Goal: Task Accomplishment & Management: Manage account settings

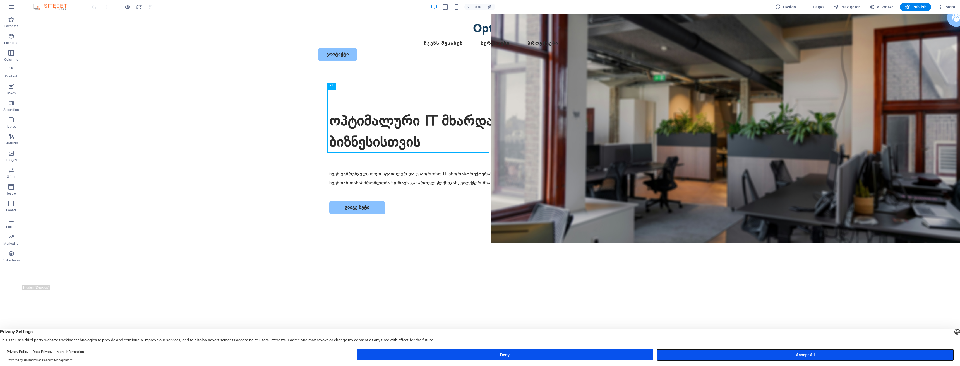
click at [898, 351] on button "Accept All" at bounding box center [805, 355] width 296 height 11
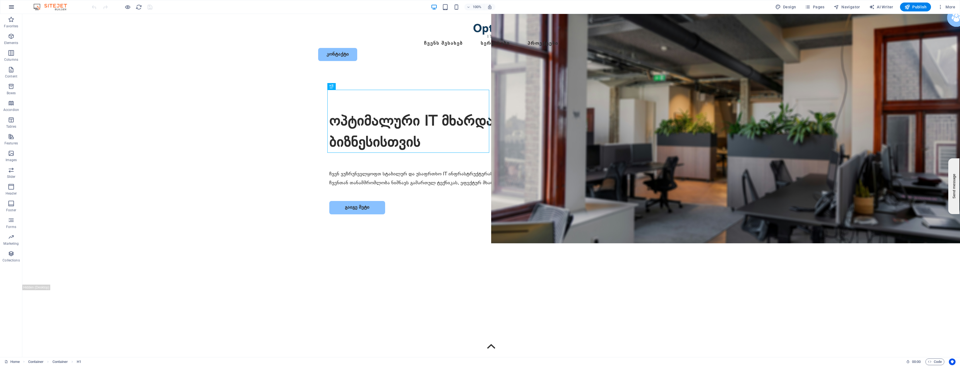
click at [11, 6] on icon "button" at bounding box center [11, 7] width 7 height 7
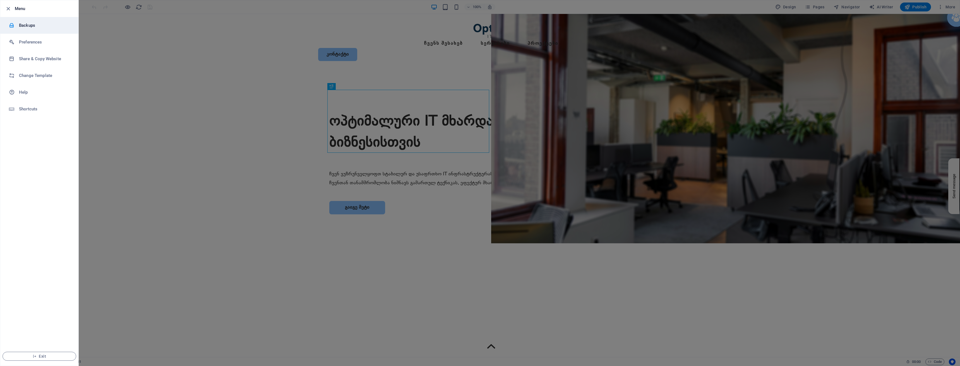
click at [32, 27] on h6 "Backups" at bounding box center [45, 25] width 52 height 7
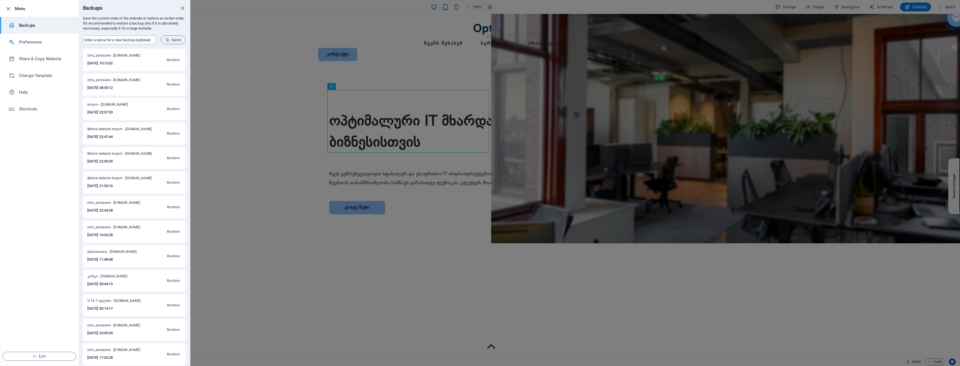
click at [111, 40] on input "text" at bounding box center [119, 39] width 73 height 9
type input "BOLO VERSI"
type input "KA EN მუშაობს"
click at [170, 41] on span "Save" at bounding box center [173, 40] width 15 height 4
click at [182, 9] on icon "close" at bounding box center [182, 8] width 6 height 6
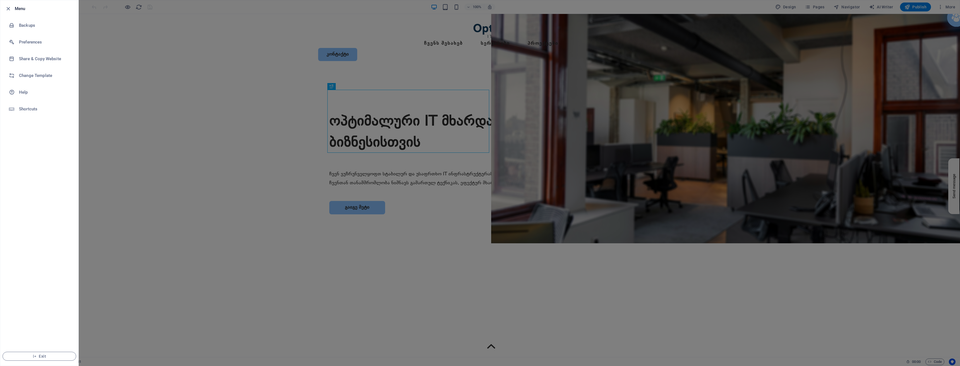
click at [252, 123] on div at bounding box center [480, 183] width 960 height 366
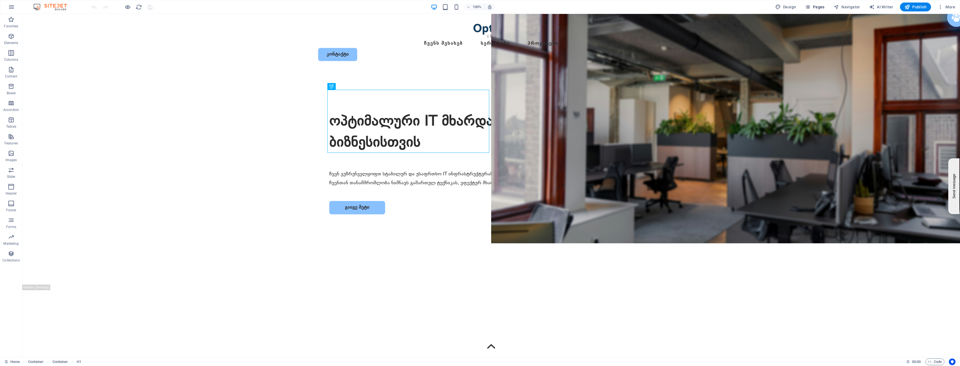
click at [815, 7] on span "Pages" at bounding box center [815, 7] width 20 height 6
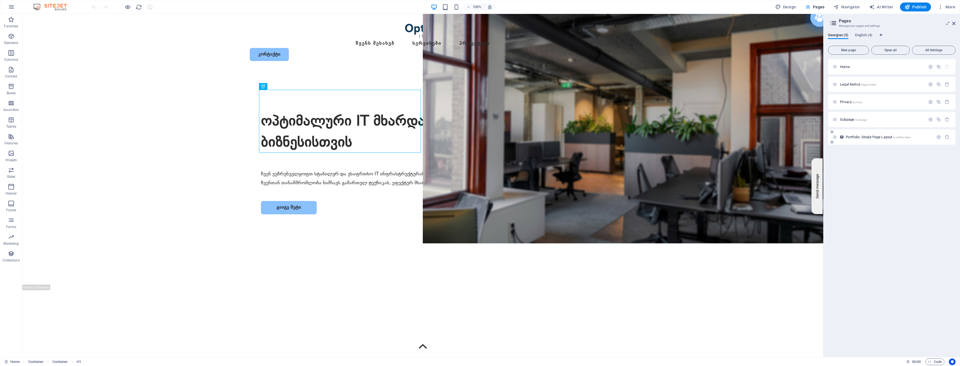
click at [867, 136] on span "Portfolio: Single Page Layout /portfolio-item" at bounding box center [878, 137] width 65 height 4
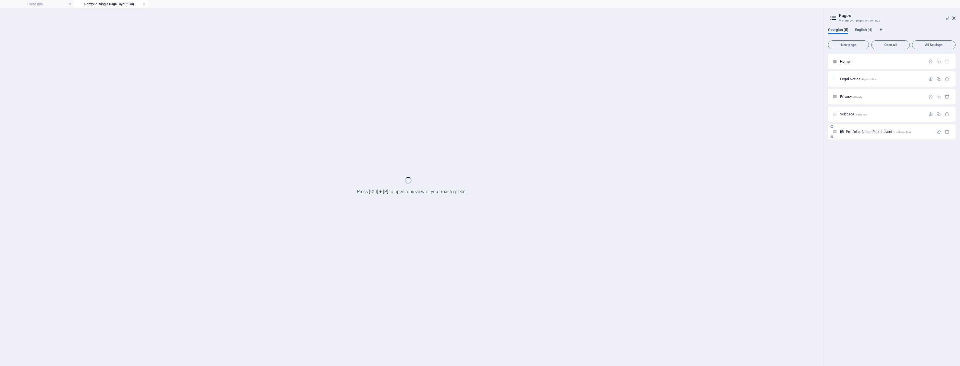
click at [867, 136] on div "Portfolio: Single Page Layout /portfolio-item" at bounding box center [892, 131] width 128 height 15
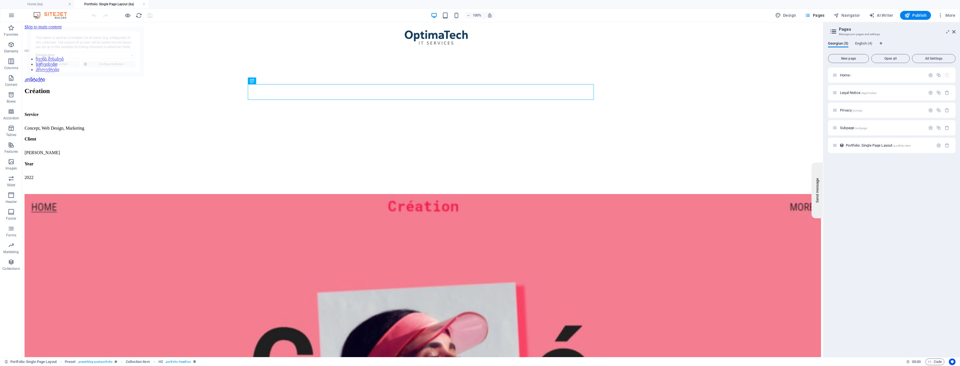
select select "68a8b995647d1ec52a079463"
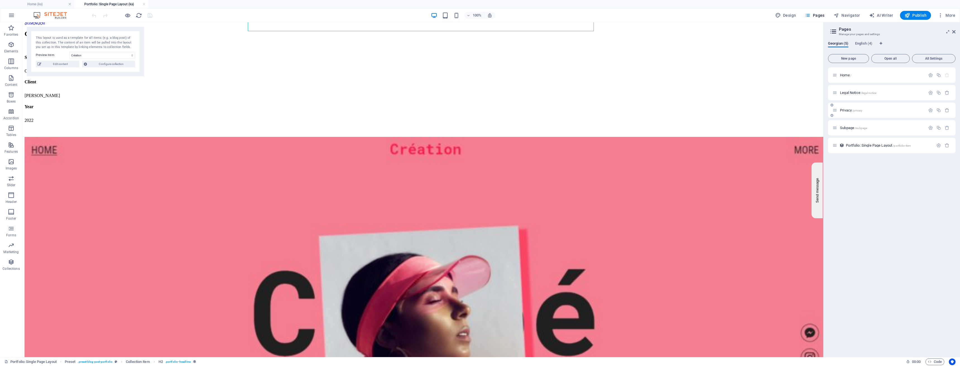
scroll to position [56, 0]
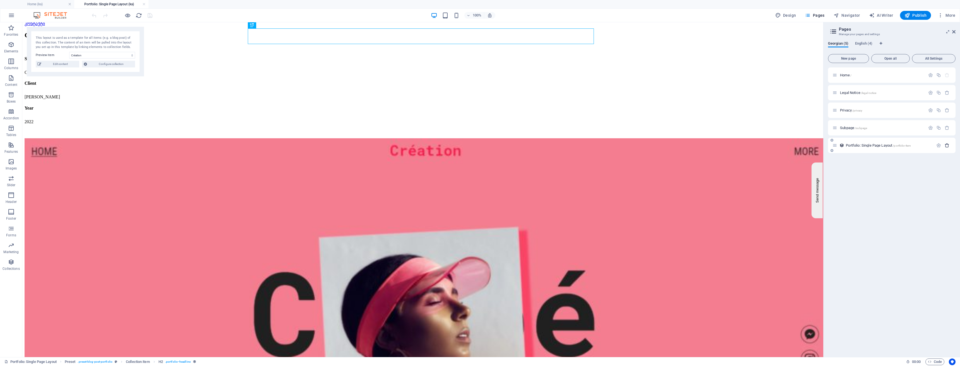
click at [950, 144] on button "button" at bounding box center [947, 145] width 8 height 5
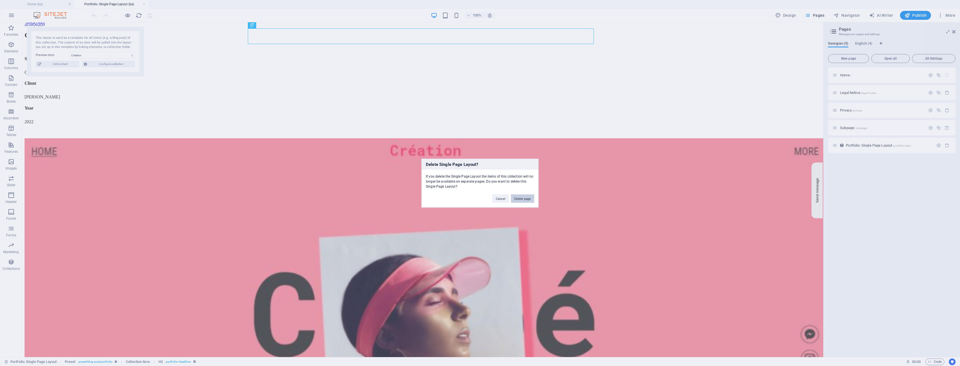
click at [521, 198] on button "Delete page" at bounding box center [522, 199] width 23 height 8
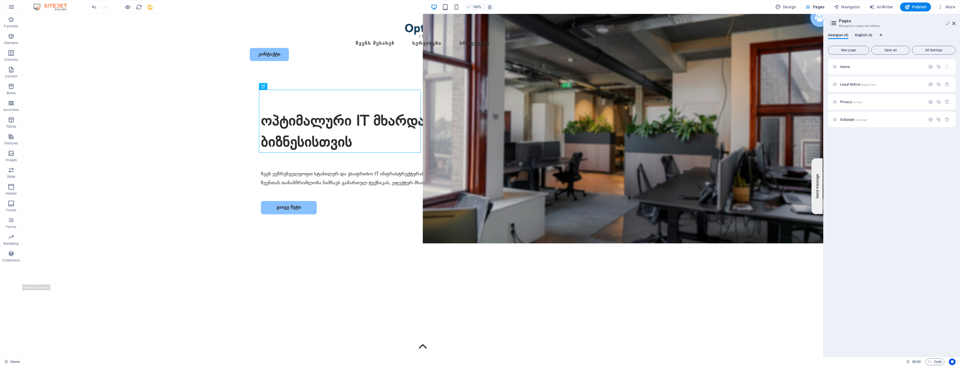
click at [863, 37] on span "English (4)" at bounding box center [863, 36] width 17 height 8
click at [833, 36] on span "Georgian (4)" at bounding box center [838, 36] width 20 height 8
click at [863, 35] on span "English (4)" at bounding box center [863, 36] width 17 height 8
click at [861, 35] on span "English (4)" at bounding box center [863, 36] width 17 height 8
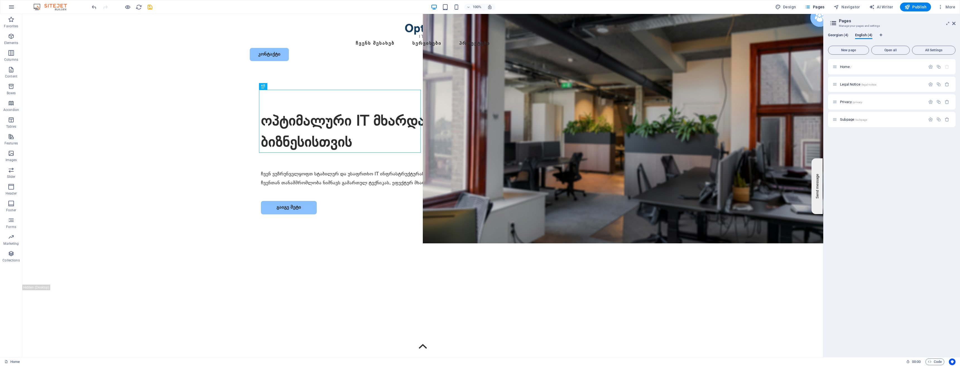
click at [831, 36] on span "Georgian (4)" at bounding box center [838, 36] width 20 height 8
click at [870, 35] on span "English (4)" at bounding box center [863, 36] width 17 height 8
click at [841, 35] on span "Georgian (4)" at bounding box center [838, 36] width 20 height 8
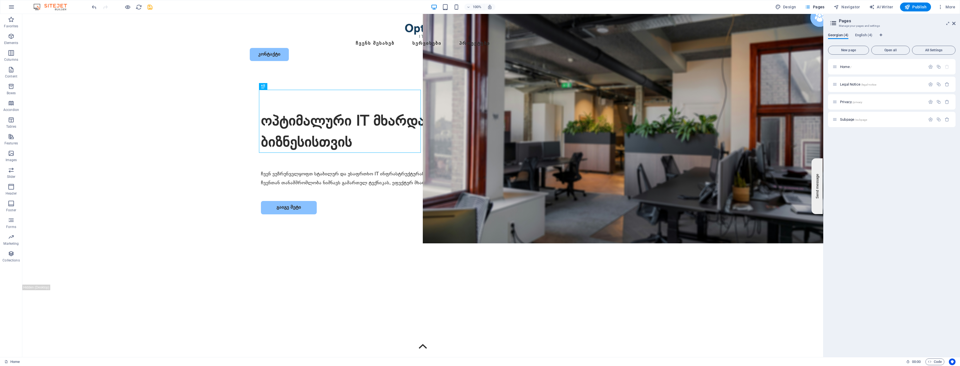
click at [841, 35] on span "Georgian (4)" at bounding box center [838, 36] width 20 height 8
click at [867, 35] on span "English (4)" at bounding box center [863, 36] width 17 height 8
drag, startPoint x: 867, startPoint y: 35, endPoint x: 835, endPoint y: 167, distance: 135.8
click at [835, 167] on div "Home / Legal Notice /legal-notice Privacy /privacy Subpage /subpage" at bounding box center [892, 206] width 128 height 294
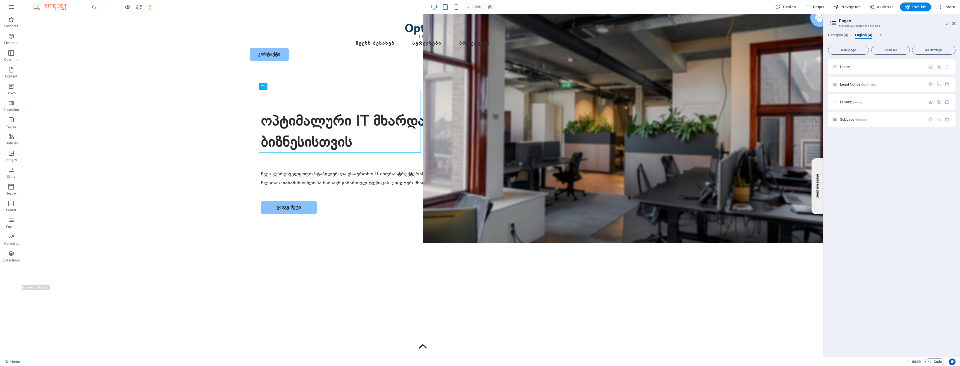
click at [854, 7] on span "Navigator" at bounding box center [847, 7] width 27 height 6
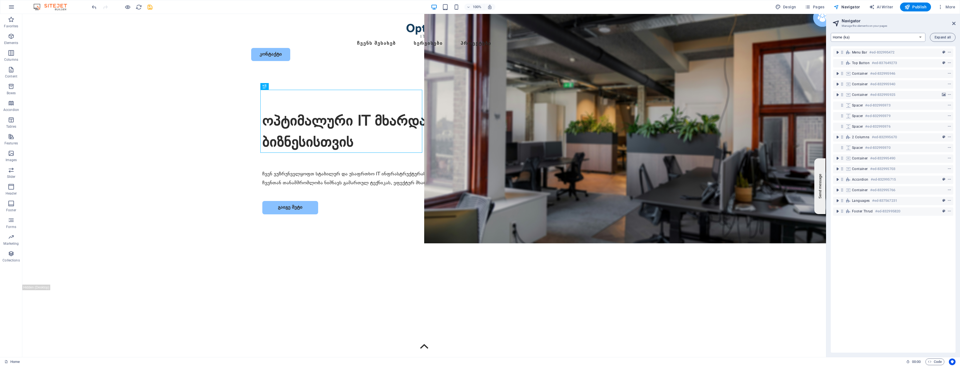
click at [924, 38] on select "Home (ka) Legal Notice (ka) Privacy (ka) Subpage (ka) Home (en) Legal Notice (e…" at bounding box center [878, 37] width 95 height 9
click at [831, 33] on select "Home (ka) Legal Notice (ka) Privacy (ka) Subpage (ka) Home (en) Legal Notice (e…" at bounding box center [878, 37] width 95 height 9
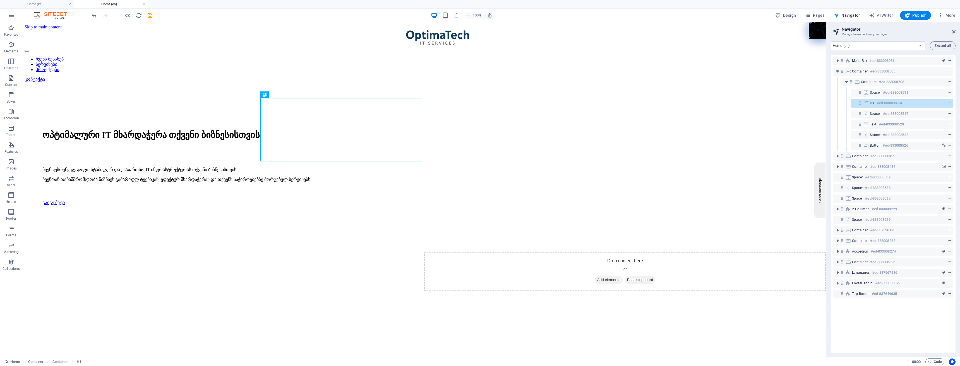
scroll to position [0, 0]
click at [918, 47] on select "Home (ka) Legal Notice (ka) Privacy (ka) Subpage (ka) Home (en) Legal Notice (e…" at bounding box center [878, 45] width 95 height 9
select select "16016977-ka"
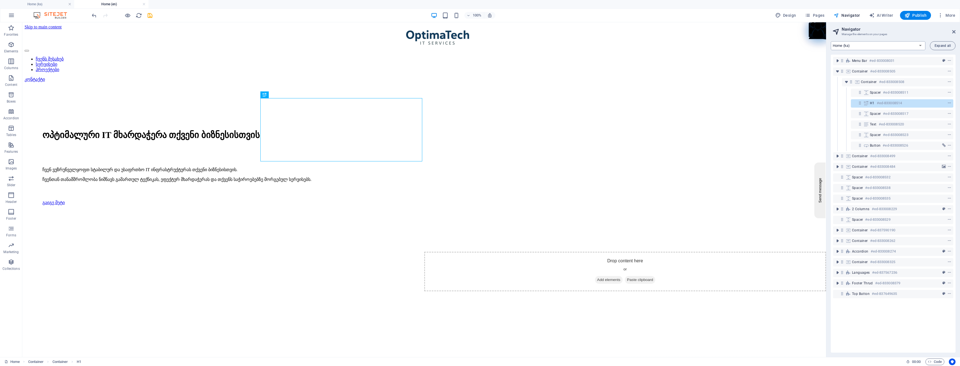
click at [831, 41] on select "Home (ka) Legal Notice (ka) Privacy (ka) Subpage (ka) Home (en) Legal Notice (e…" at bounding box center [878, 45] width 95 height 9
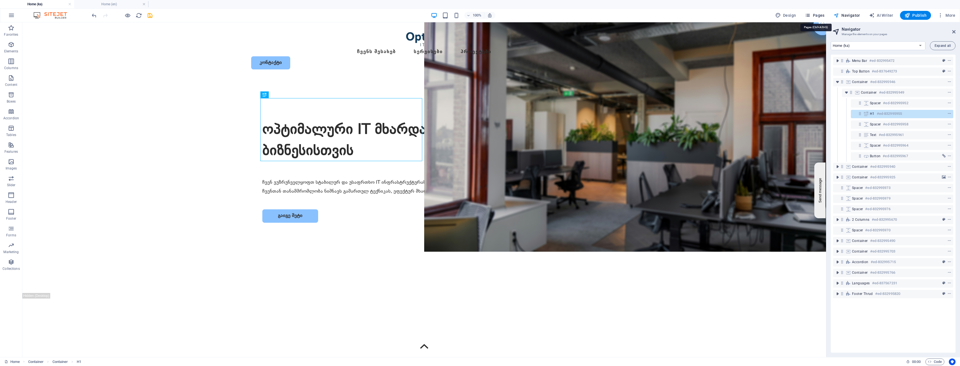
click at [816, 15] on span "Pages" at bounding box center [815, 16] width 20 height 6
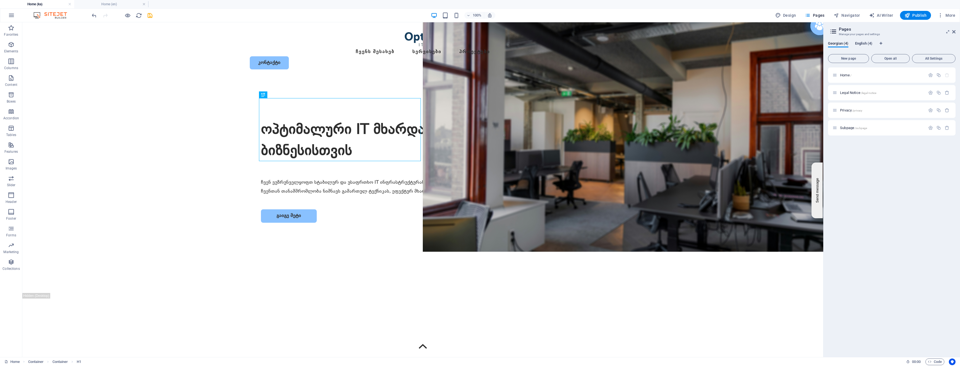
click at [863, 42] on span "English (4)" at bounding box center [863, 44] width 17 height 8
click at [830, 41] on div "Georgian (4) English (4) New page Open all All Settings Home / Legal Notice /le…" at bounding box center [892, 197] width 136 height 321
click at [834, 42] on span "Georgian (4)" at bounding box center [838, 44] width 20 height 8
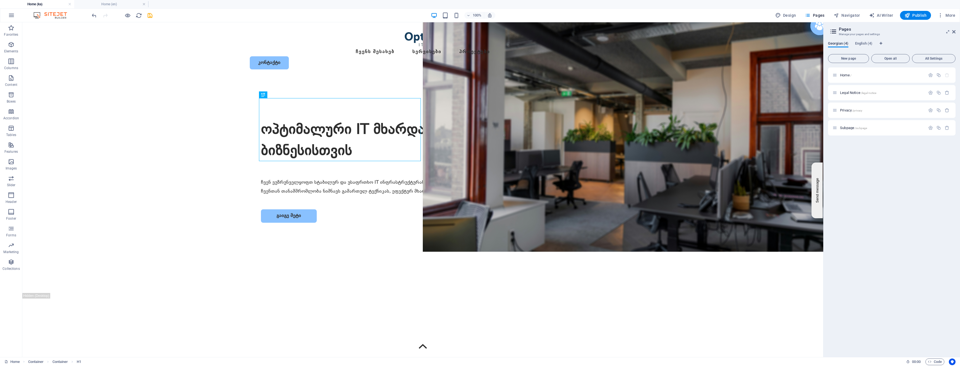
click at [834, 42] on span "Georgian (4)" at bounding box center [838, 44] width 20 height 8
click at [861, 42] on span "English (4)" at bounding box center [863, 44] width 17 height 8
click at [944, 11] on button "More" at bounding box center [947, 15] width 22 height 9
click at [928, 67] on h6 "Languages" at bounding box center [934, 70] width 33 height 7
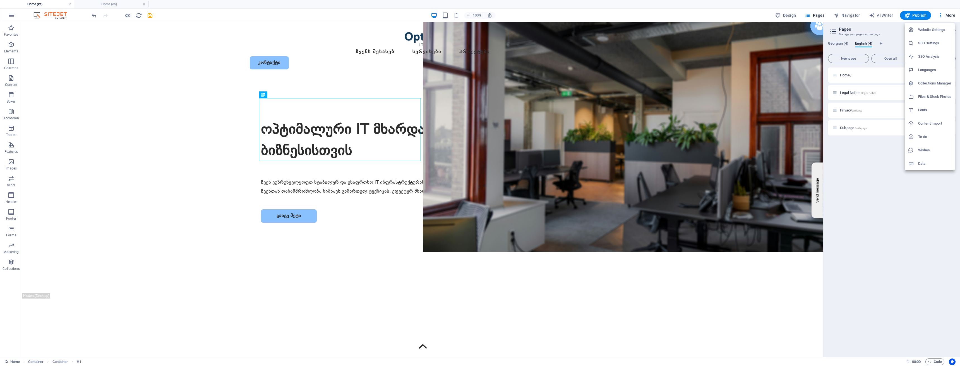
select select "54"
select select "41"
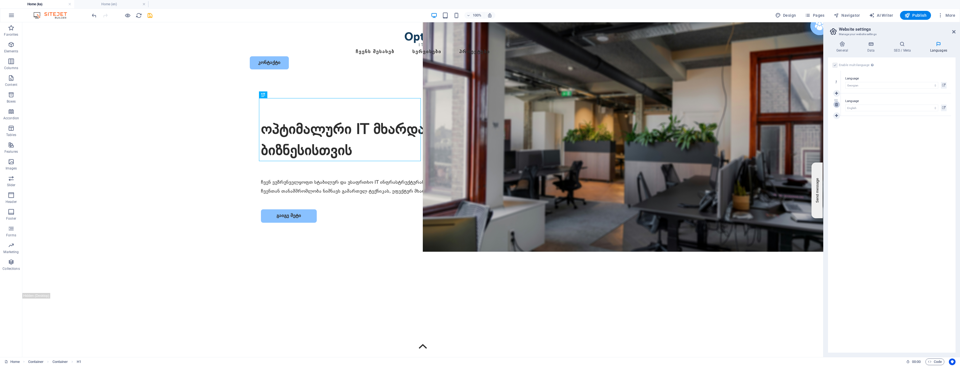
click at [834, 106] on link at bounding box center [836, 104] width 7 height 7
click at [835, 65] on label at bounding box center [835, 65] width 5 height 5
click at [0, 0] on input "Enable multilanguage To disable multilanguage delete all languages until only o…" at bounding box center [0, 0] width 0 height 0
click at [932, 80] on select "Abkhazian Afar Afrikaans Akan Albanian Amharic Arabic Aragonese Armenian Assame…" at bounding box center [892, 81] width 119 height 7
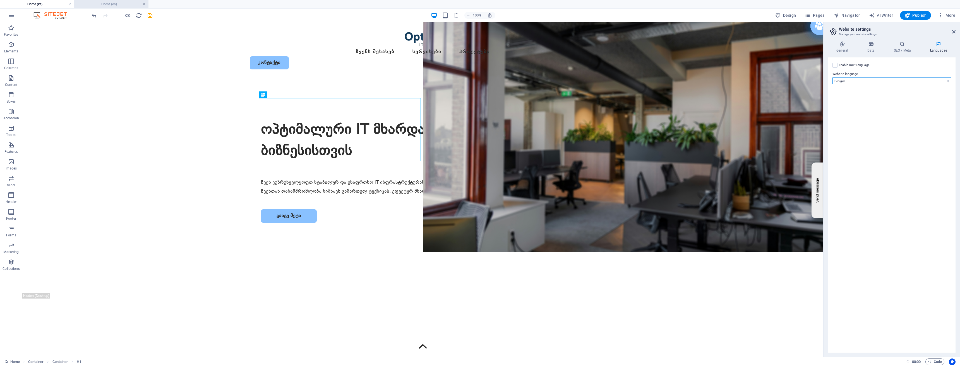
click at [144, 4] on link at bounding box center [143, 4] width 3 height 5
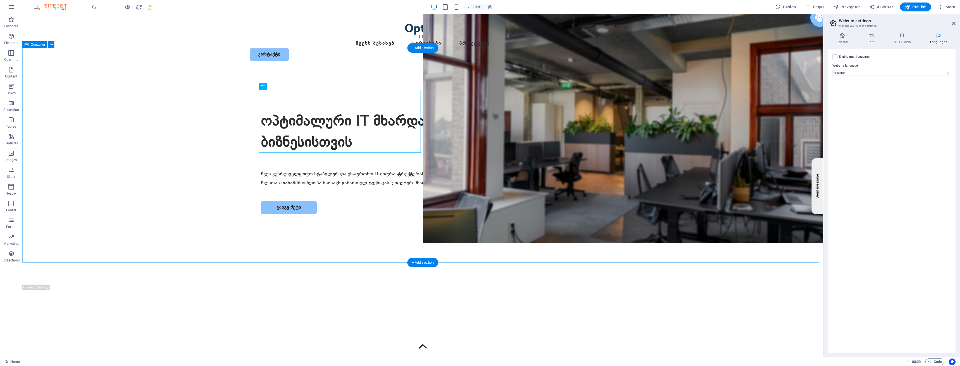
drag, startPoint x: 171, startPoint y: 21, endPoint x: 173, endPoint y: 64, distance: 42.8
click at [922, 5] on span "Publish" at bounding box center [916, 7] width 22 height 6
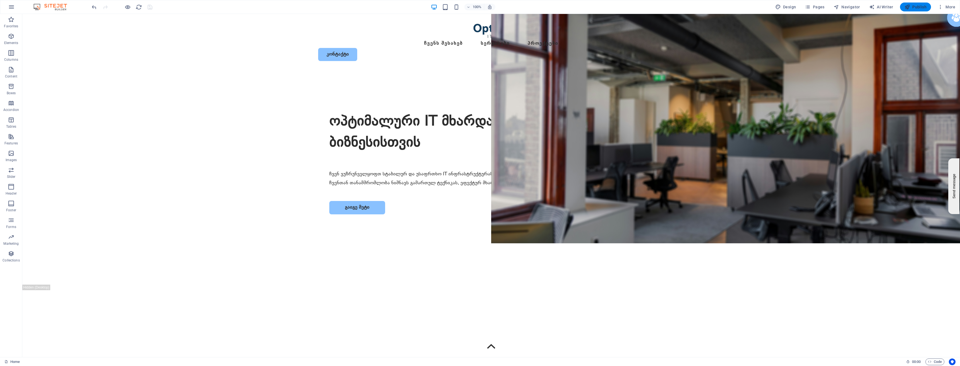
click at [917, 7] on span "Publish" at bounding box center [916, 7] width 22 height 6
click at [938, 6] on icon "button" at bounding box center [941, 7] width 6 height 6
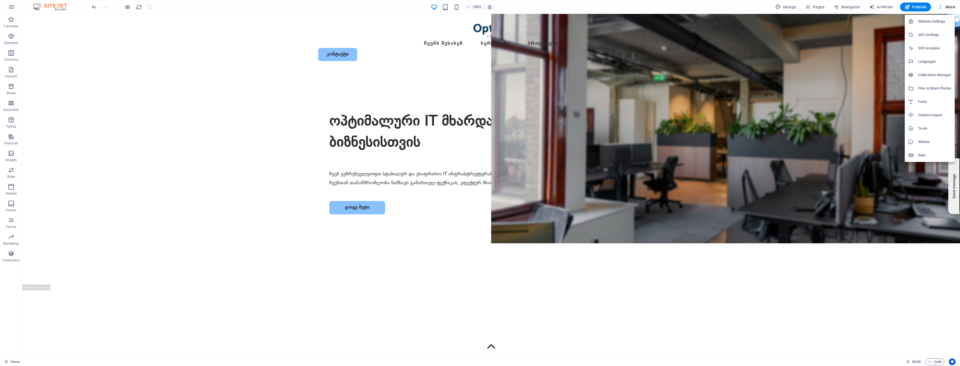
click at [923, 60] on h6 "Languages" at bounding box center [934, 61] width 33 height 7
select select "54"
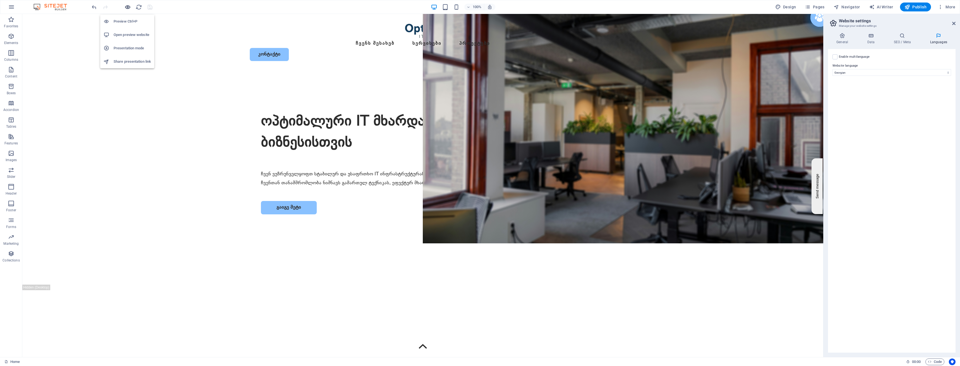
click at [128, 7] on icon "button" at bounding box center [127, 7] width 6 height 6
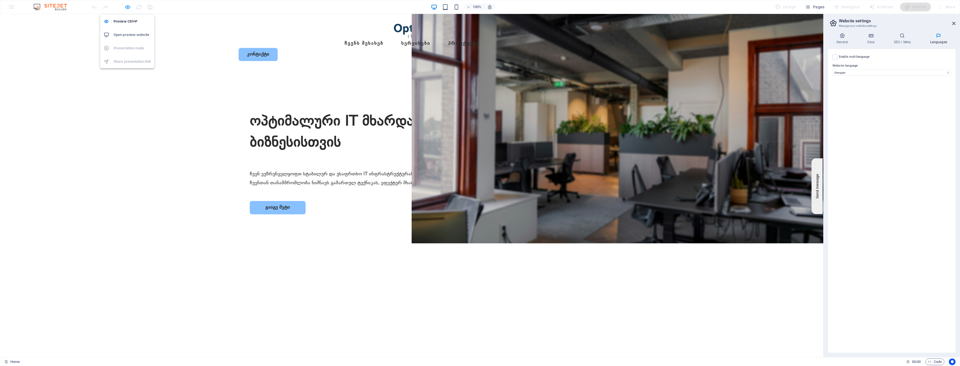
click at [128, 7] on icon "button" at bounding box center [127, 7] width 6 height 6
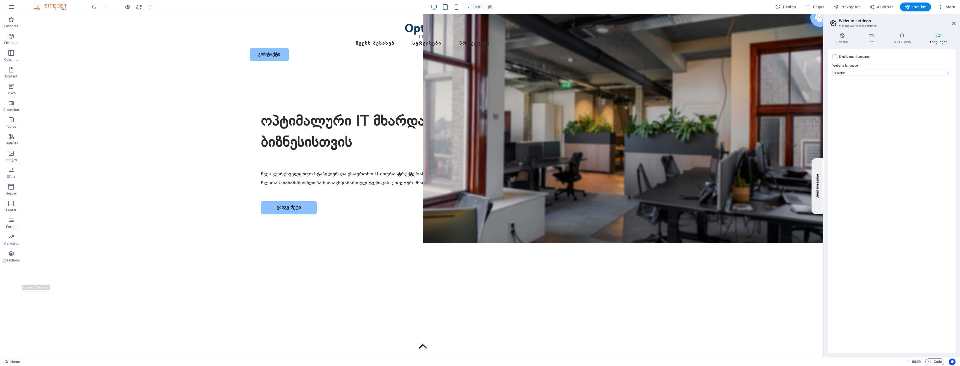
click at [150, 6] on div at bounding box center [122, 7] width 63 height 9
click at [137, 6] on icon "reload" at bounding box center [139, 7] width 6 height 6
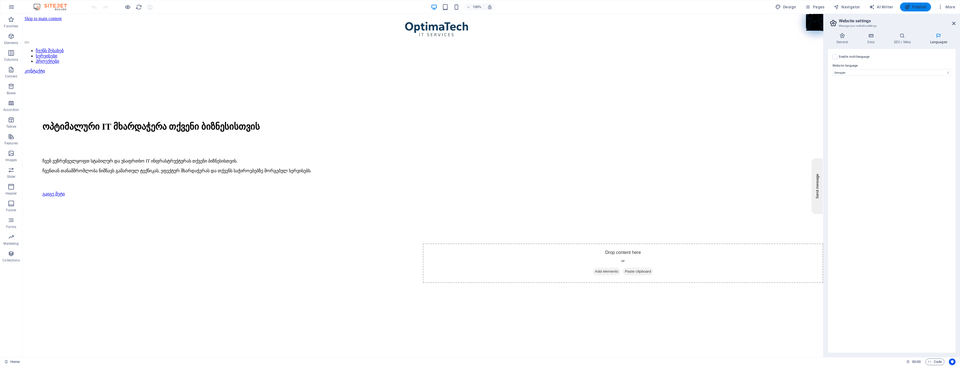
click at [919, 5] on span "Publish" at bounding box center [916, 7] width 22 height 6
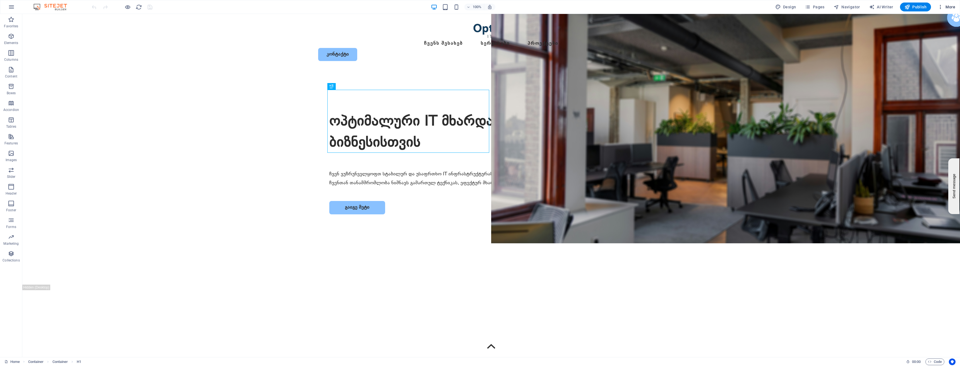
click at [946, 5] on span "More" at bounding box center [947, 7] width 18 height 6
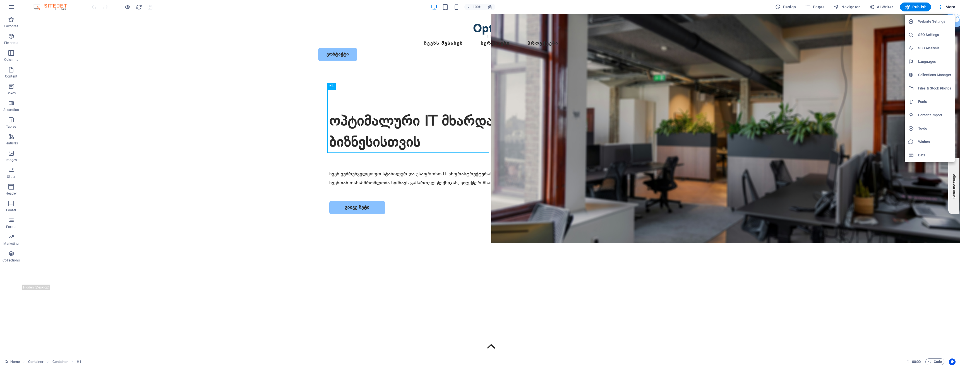
click at [932, 33] on h6 "SEO Settings" at bounding box center [934, 35] width 33 height 7
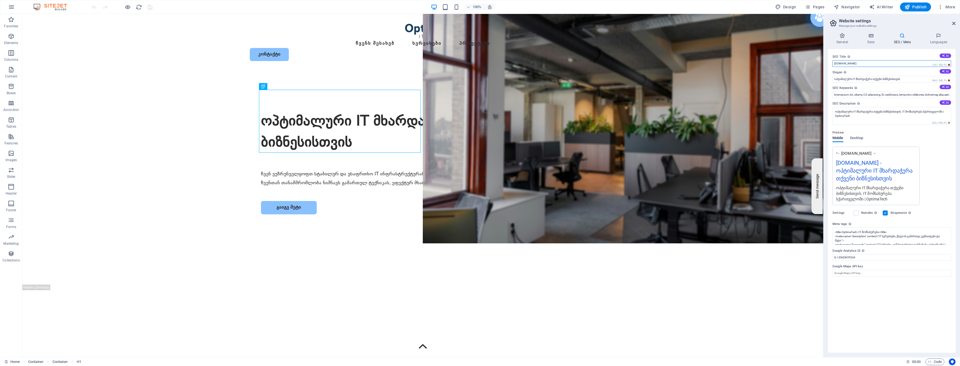
click at [865, 63] on input "[DOMAIN_NAME]" at bounding box center [892, 63] width 119 height 7
click at [869, 63] on input "[DOMAIN_NAME]" at bounding box center [892, 63] width 119 height 7
drag, startPoint x: 895, startPoint y: 233, endPoint x: 902, endPoint y: 240, distance: 9.3
click at [902, 240] on textarea "<title>OptimaTech | IT მომსახურება</title> <meta name="description" content="IT…" at bounding box center [892, 253] width 119 height 51
click at [891, 247] on textarea "<title>OptimaTech | IT მომსახურება</title> <meta name="description" content="IT…" at bounding box center [892, 253] width 119 height 51
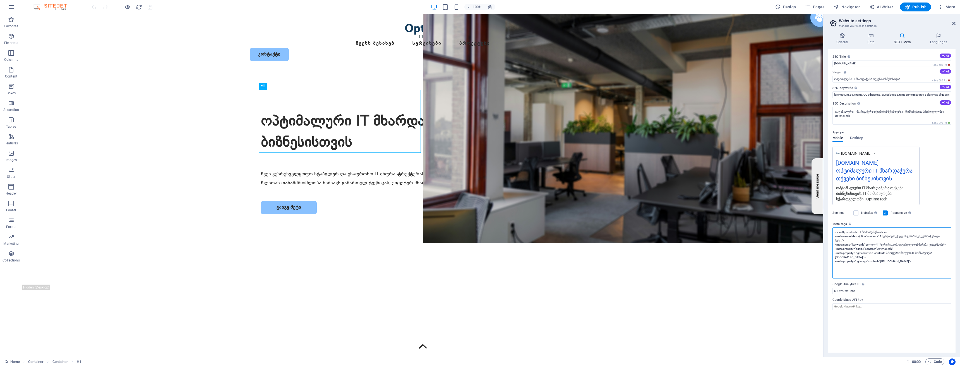
click at [875, 264] on textarea "<title>OptimaTech | IT მომსახურება</title> <meta name="description" content="IT…" at bounding box center [892, 253] width 119 height 51
drag, startPoint x: 842, startPoint y: 232, endPoint x: 909, endPoint y: 275, distance: 80.1
click at [909, 275] on textarea "<title>OptimaTech | IT მომსახურება</title> <meta name="description" content="IT…" at bounding box center [892, 253] width 119 height 51
click at [902, 270] on textarea "<title>OptimaTech | IT მომსახურება</title> <meta name="description" content="IT…" at bounding box center [892, 253] width 119 height 51
click at [877, 291] on div "SEO Title The title of your website - make it something that stands out in sear…" at bounding box center [892, 201] width 128 height 304
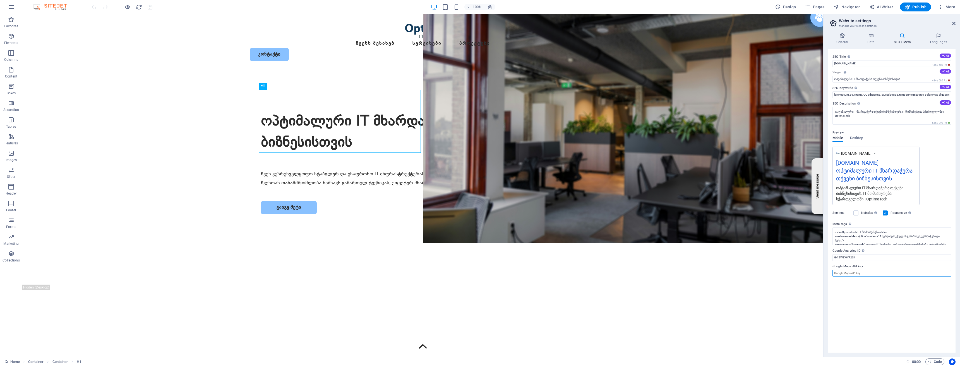
click at [864, 271] on input "Google Maps API key" at bounding box center [892, 273] width 119 height 7
click at [853, 136] on div "Preview" at bounding box center [892, 132] width 119 height 7
click at [857, 137] on span "Desktop" at bounding box center [856, 139] width 13 height 8
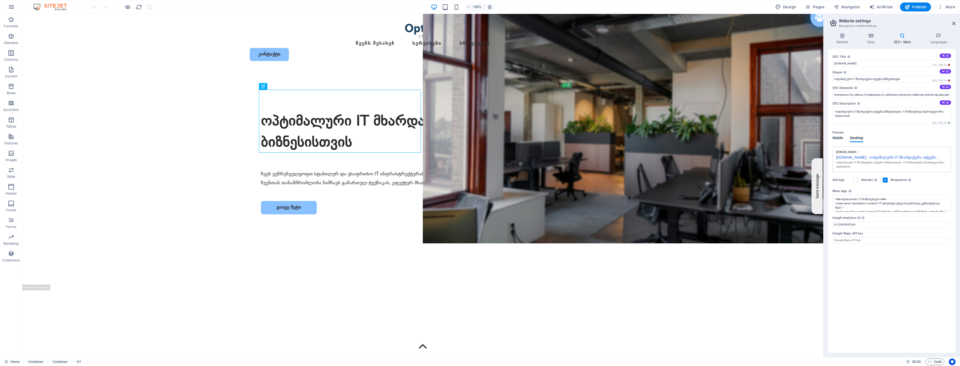
click at [839, 139] on span "Mobile" at bounding box center [838, 139] width 11 height 8
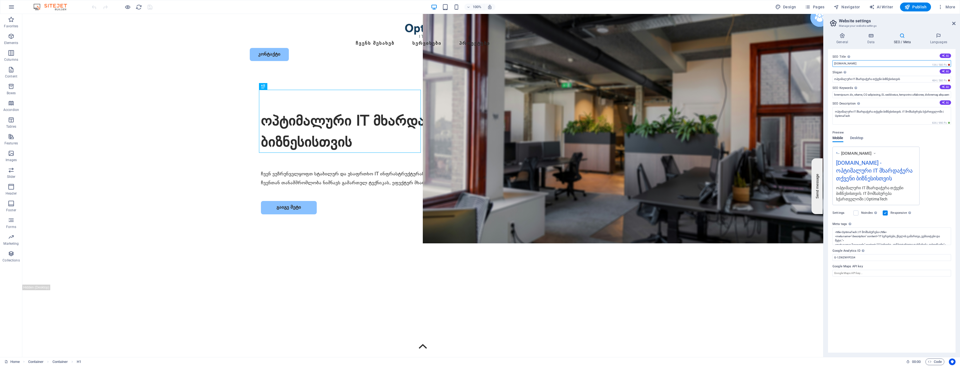
click at [878, 61] on input "[DOMAIN_NAME]" at bounding box center [892, 63] width 119 height 7
click at [855, 143] on div "Mobile Desktop" at bounding box center [848, 141] width 31 height 11
click at [855, 139] on span "Desktop" at bounding box center [856, 139] width 13 height 8
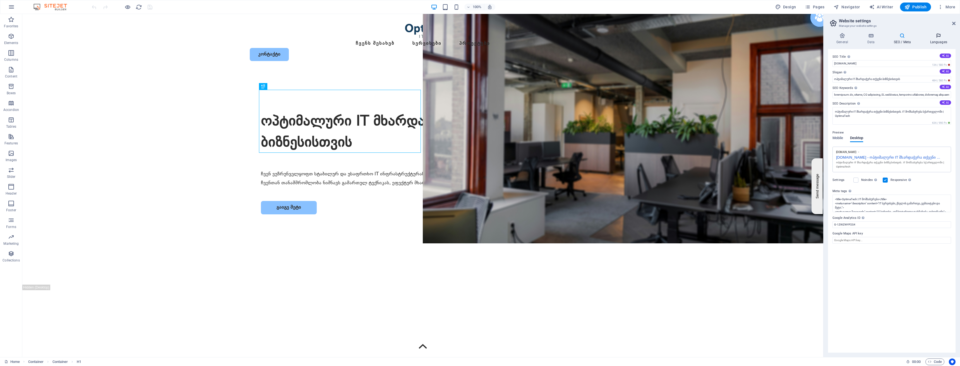
click at [941, 35] on icon at bounding box center [939, 36] width 34 height 6
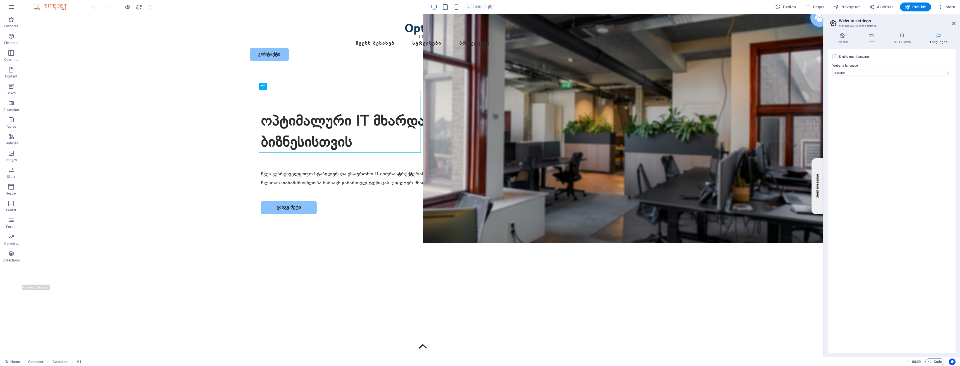
click at [834, 56] on label at bounding box center [835, 56] width 5 height 5
click at [0, 0] on input "Enable multilanguage To disable multilanguage delete all languages until only o…" at bounding box center [0, 0] width 0 height 0
select select
click at [936, 100] on select "Abkhazian Afar Afrikaans Akan Albanian Amharic Arabic Aragonese Armenian Assame…" at bounding box center [891, 99] width 93 height 7
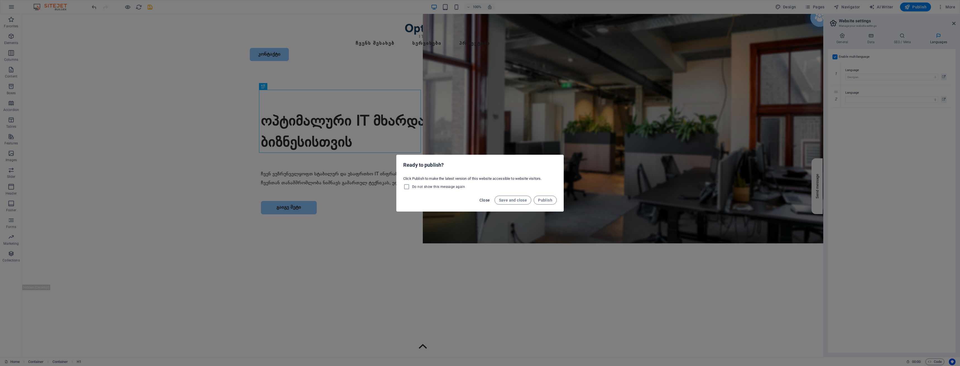
drag, startPoint x: 546, startPoint y: 202, endPoint x: 486, endPoint y: 201, distance: 59.5
click at [486, 201] on div "Close Save and close Publish" at bounding box center [480, 202] width 167 height 19
click at [486, 201] on span "Close" at bounding box center [484, 200] width 11 height 4
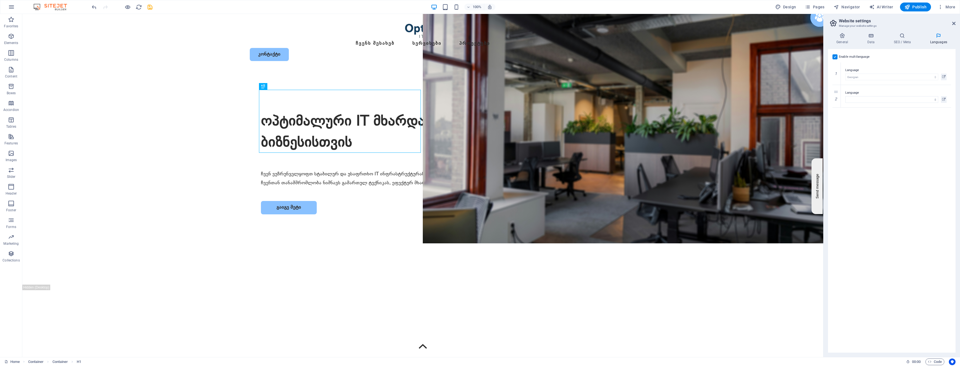
click at [854, 57] on label "Enable multilanguage To disable multilanguage delete all languages until only o…" at bounding box center [854, 57] width 31 height 7
click at [0, 0] on input "Enable multilanguage To disable multilanguage delete all languages until only o…" at bounding box center [0, 0] width 0 height 0
click at [903, 38] on icon at bounding box center [902, 36] width 34 height 6
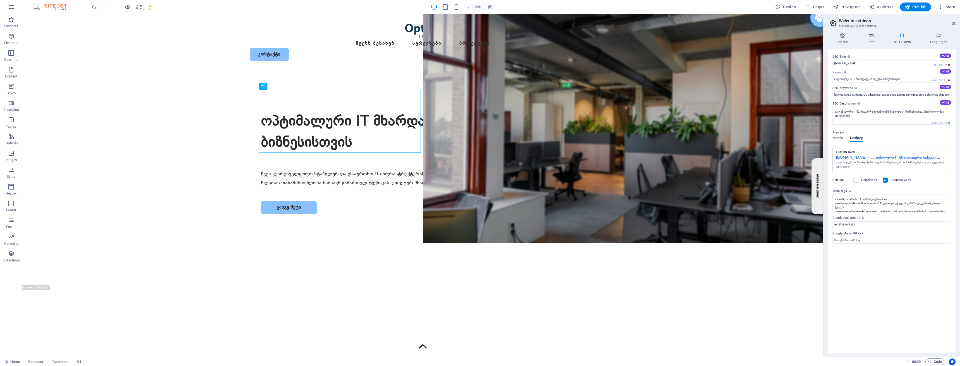
click at [871, 38] on icon at bounding box center [871, 36] width 24 height 6
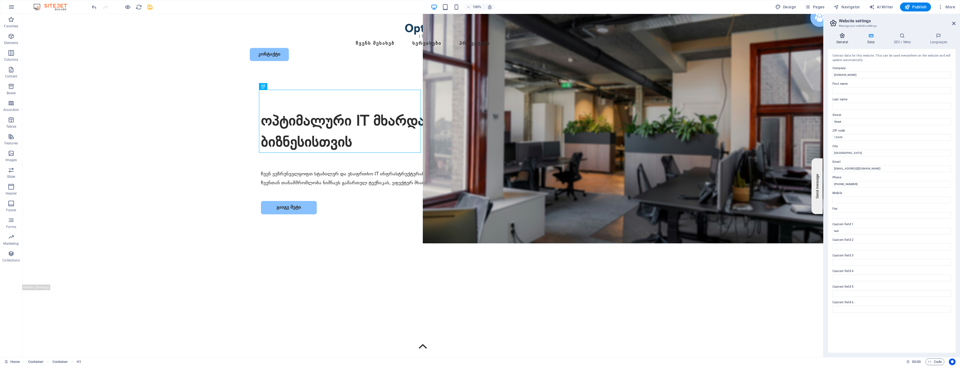
click at [843, 39] on h4 "General" at bounding box center [843, 39] width 31 height 12
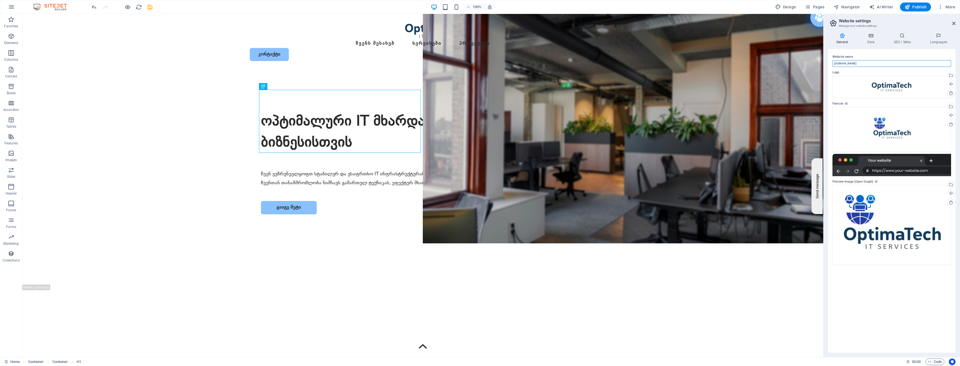
click at [862, 63] on input "[DOMAIN_NAME]" at bounding box center [892, 63] width 119 height 7
click at [941, 365] on span "Code" at bounding box center [935, 362] width 14 height 7
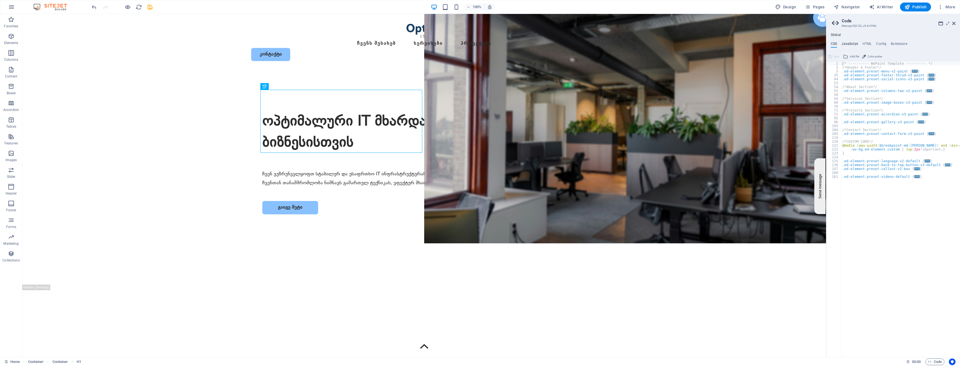
click at [850, 44] on h4 "JavaScript" at bounding box center [849, 45] width 16 height 6
type textarea "/* JS for preset "Menu V2" */"
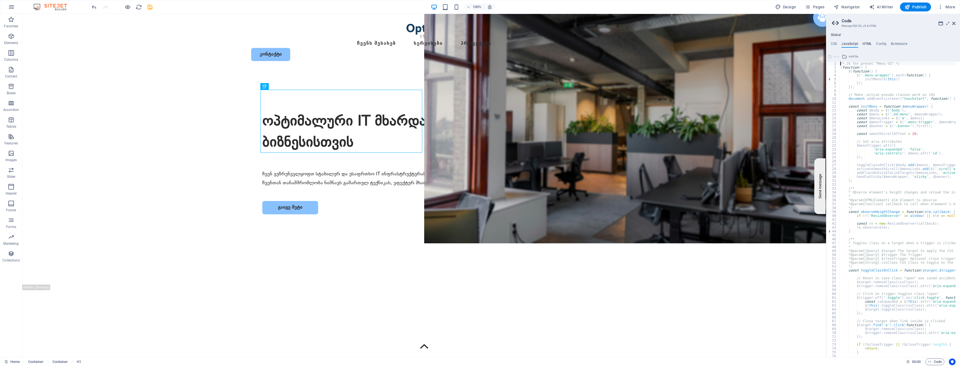
click at [868, 45] on h4 "HTML" at bounding box center [867, 45] width 9 height 6
type textarea "<a href="#main-content" class="wv-link-content button">Skip to main content</a>"
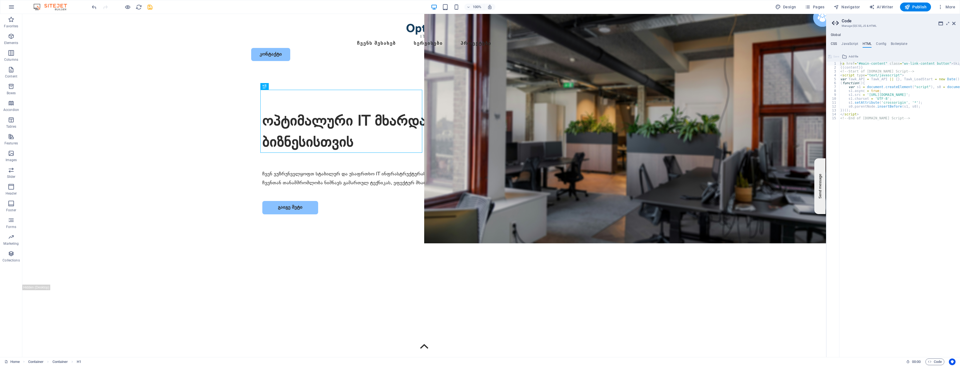
click at [832, 43] on h4 "CSS" at bounding box center [834, 45] width 6 height 6
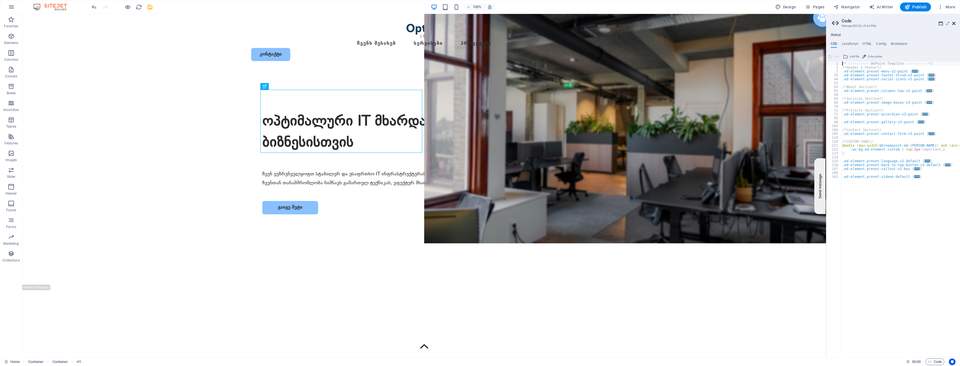
click at [954, 24] on icon at bounding box center [953, 23] width 3 height 4
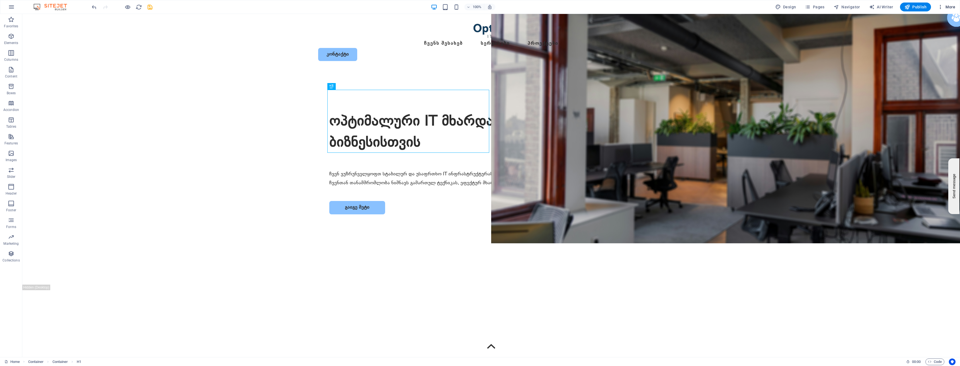
click at [948, 5] on span "More" at bounding box center [947, 7] width 18 height 6
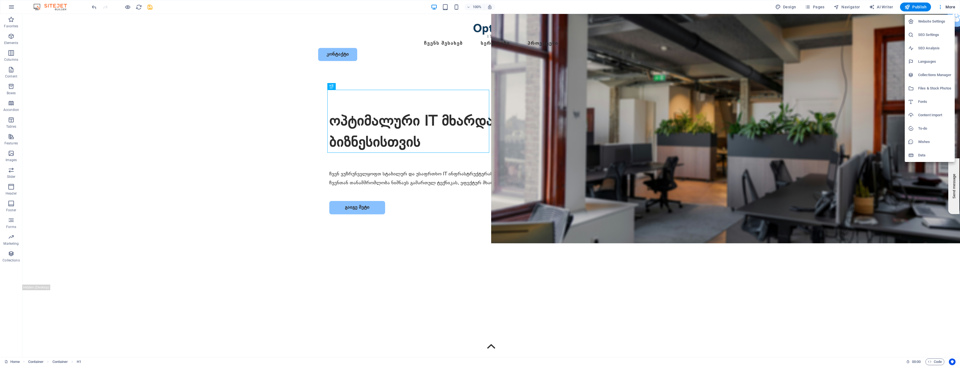
click at [929, 117] on h6 "Content Import" at bounding box center [934, 115] width 33 height 7
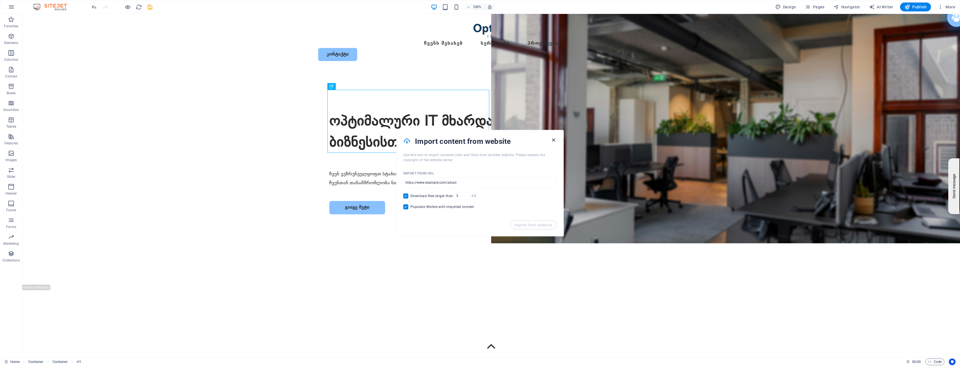
click at [554, 140] on icon "button" at bounding box center [553, 140] width 6 height 6
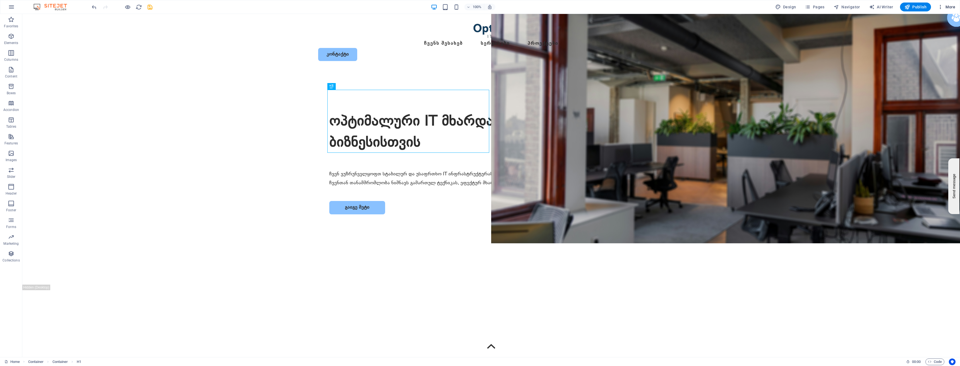
click at [952, 4] on span "More" at bounding box center [947, 7] width 18 height 6
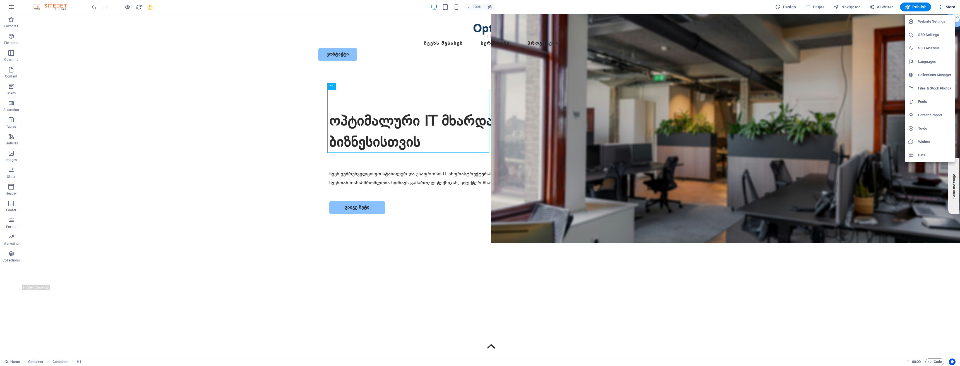
click at [932, 73] on h6 "Collections Manager" at bounding box center [934, 75] width 33 height 7
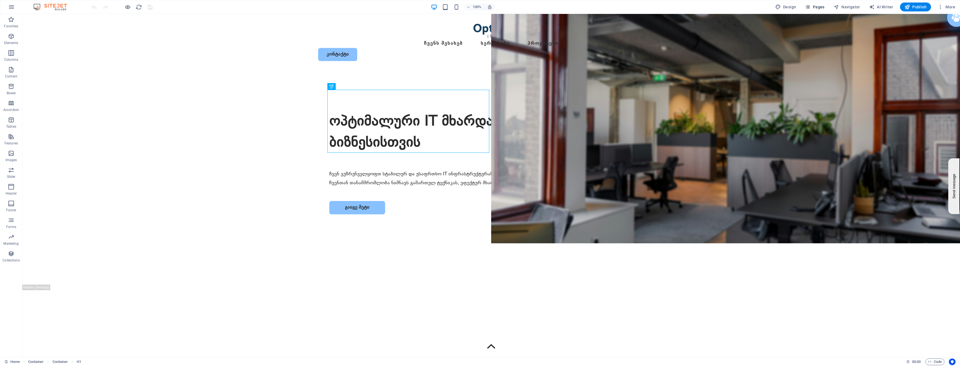
click at [822, 7] on span "Pages" at bounding box center [815, 7] width 20 height 6
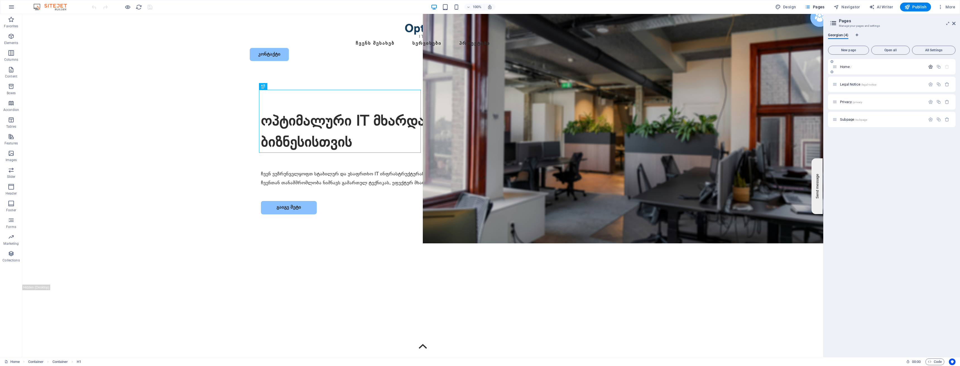
click at [930, 68] on icon "button" at bounding box center [930, 66] width 5 height 5
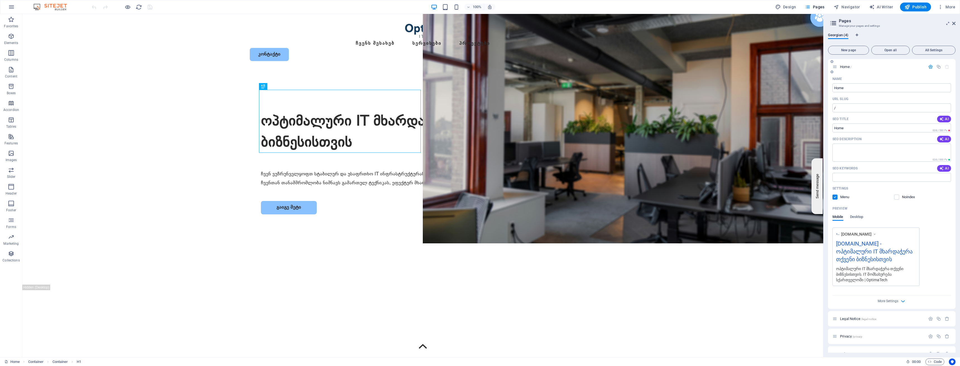
click at [836, 196] on label at bounding box center [835, 197] width 5 height 5
click at [0, 0] on input "checkbox" at bounding box center [0, 0] width 0 height 0
click at [836, 196] on label at bounding box center [835, 197] width 5 height 5
click at [0, 0] on input "checkbox" at bounding box center [0, 0] width 0 height 0
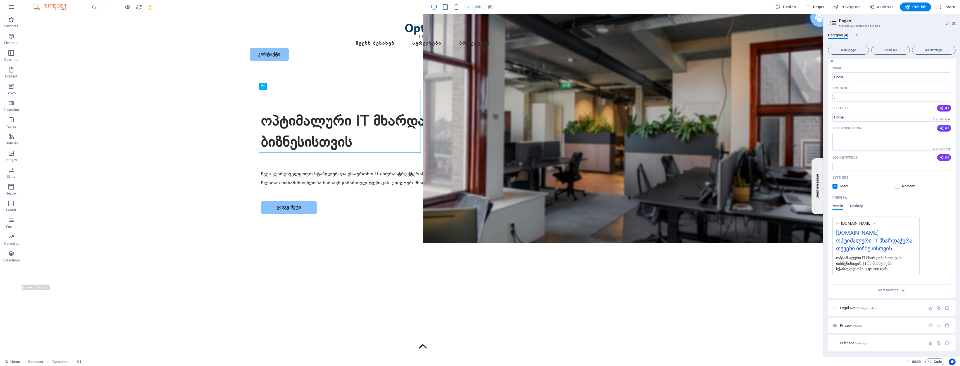
scroll to position [11, 0]
click at [901, 186] on span at bounding box center [900, 186] width 3 height 3
click at [899, 187] on span at bounding box center [900, 186] width 3 height 3
click at [898, 187] on label at bounding box center [896, 186] width 5 height 5
click at [0, 0] on input "checkbox" at bounding box center [0, 0] width 0 height 0
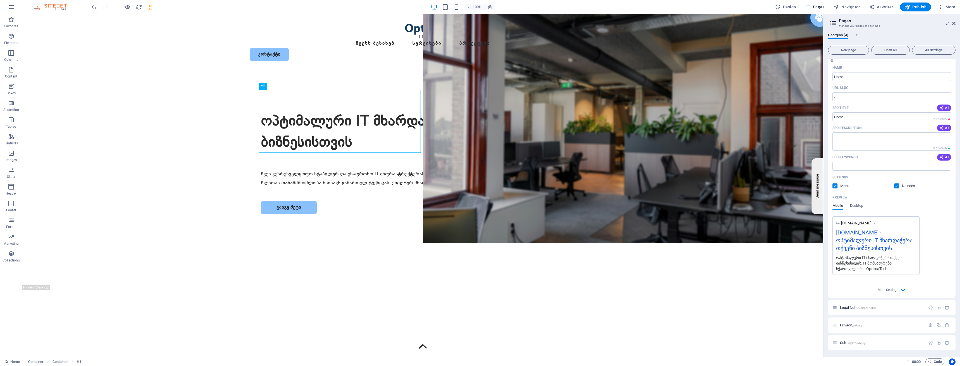
click at [898, 187] on label at bounding box center [896, 186] width 5 height 5
click at [0, 0] on input "checkbox" at bounding box center [0, 0] width 0 height 0
click at [858, 207] on span "Desktop" at bounding box center [856, 207] width 13 height 8
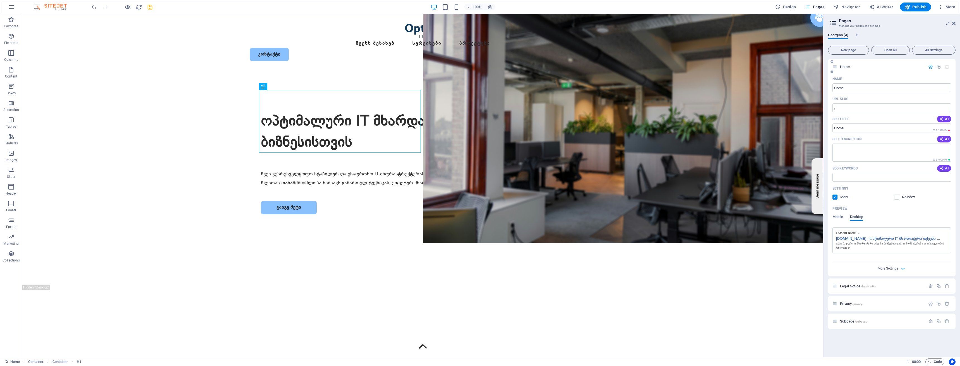
scroll to position [0, 0]
click at [890, 268] on span "More Settings" at bounding box center [888, 269] width 21 height 4
click at [942, 7] on icon "button" at bounding box center [941, 7] width 6 height 6
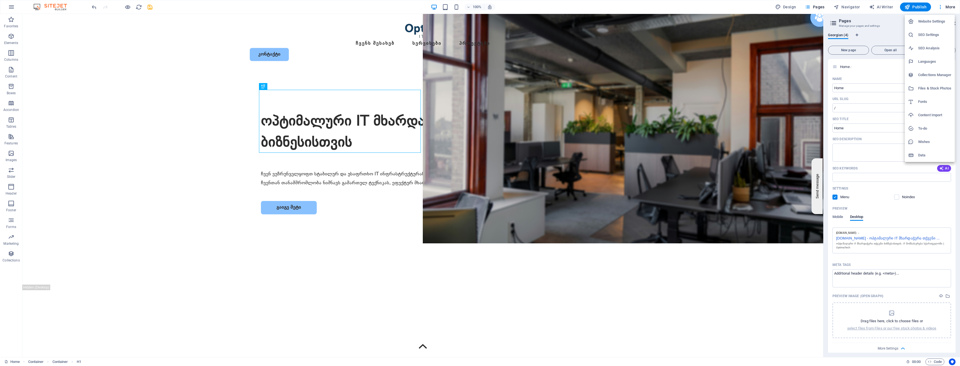
click at [928, 22] on h6 "Website Settings" at bounding box center [934, 21] width 33 height 7
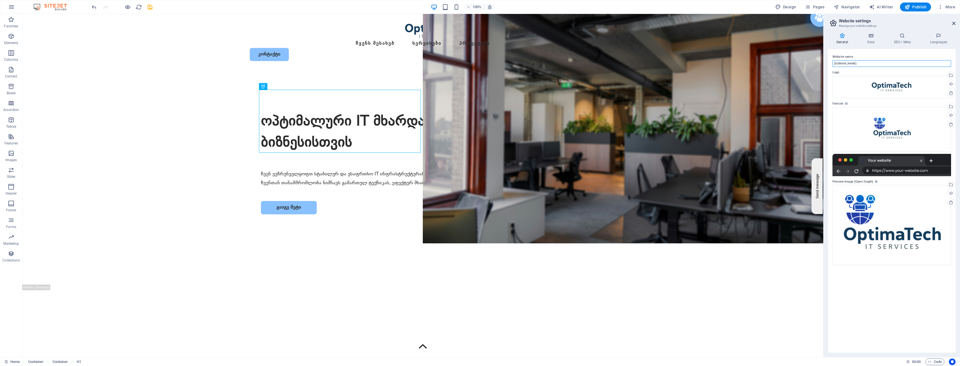
click at [875, 63] on input "[DOMAIN_NAME]" at bounding box center [892, 63] width 119 height 7
click at [900, 39] on h4 "SEO / Meta" at bounding box center [903, 39] width 36 height 12
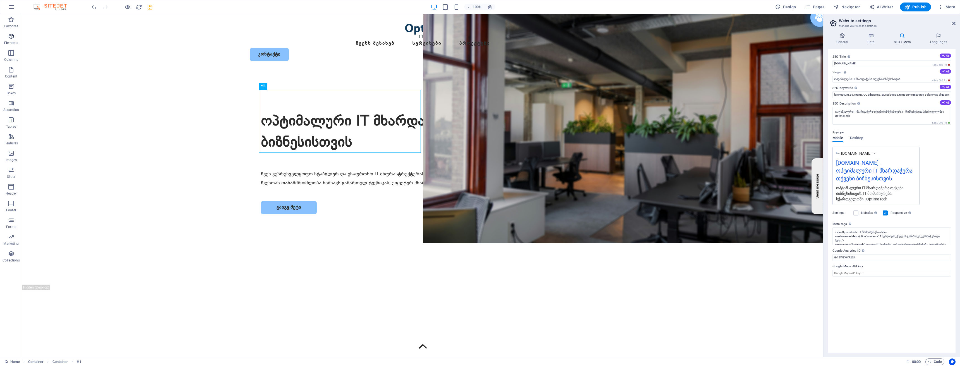
click at [13, 37] on icon "button" at bounding box center [11, 36] width 7 height 7
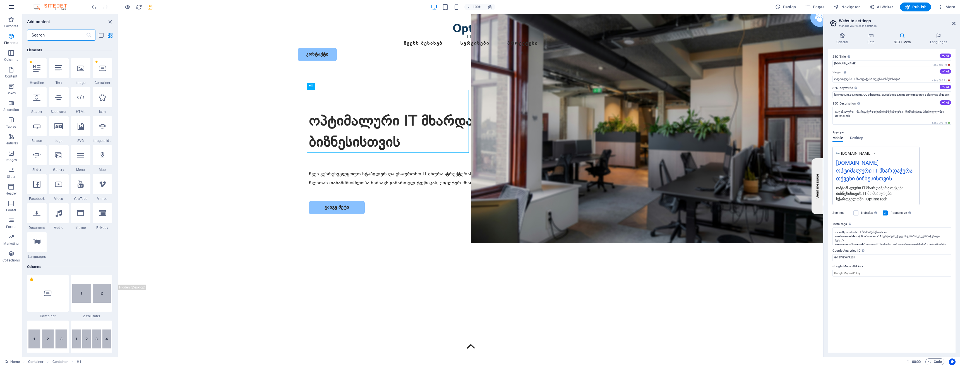
scroll to position [59, 0]
click at [12, 6] on icon "button" at bounding box center [11, 7] width 7 height 7
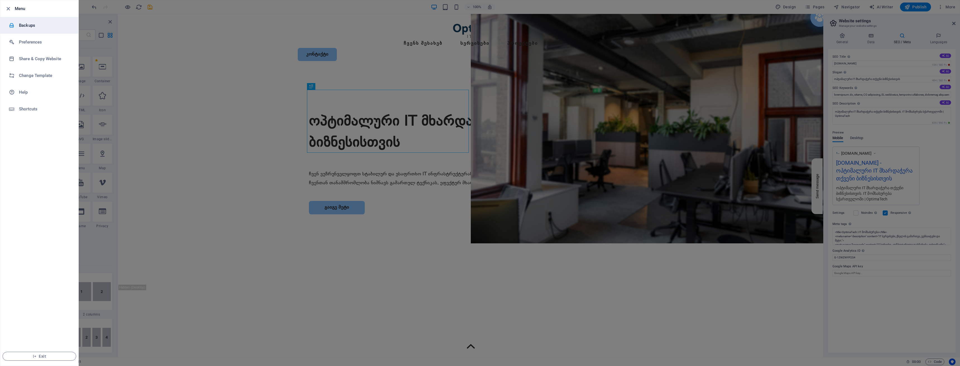
click at [38, 28] on h6 "Backups" at bounding box center [45, 25] width 52 height 7
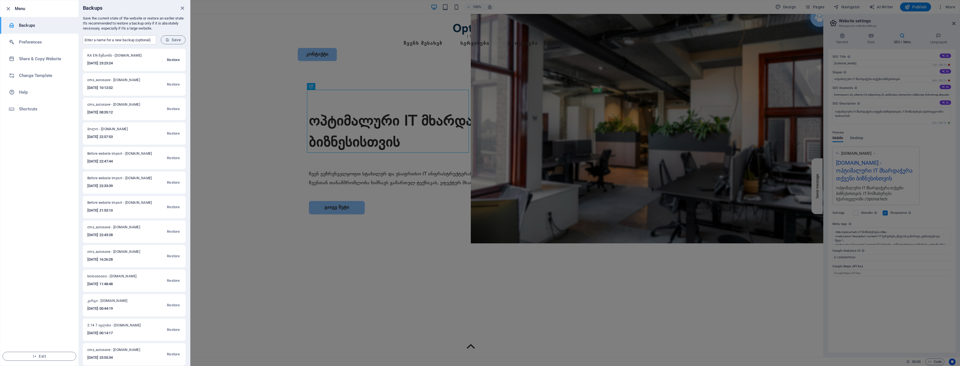
click at [171, 58] on span "Restore" at bounding box center [173, 60] width 13 height 7
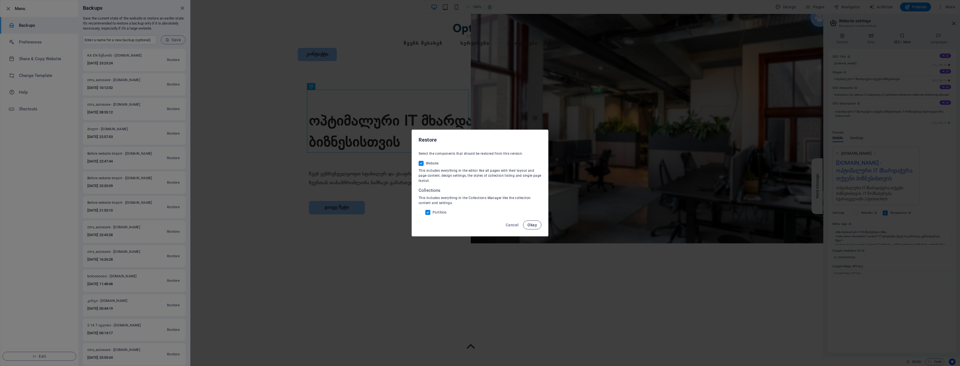
click at [531, 225] on span "Okay" at bounding box center [531, 225] width 9 height 4
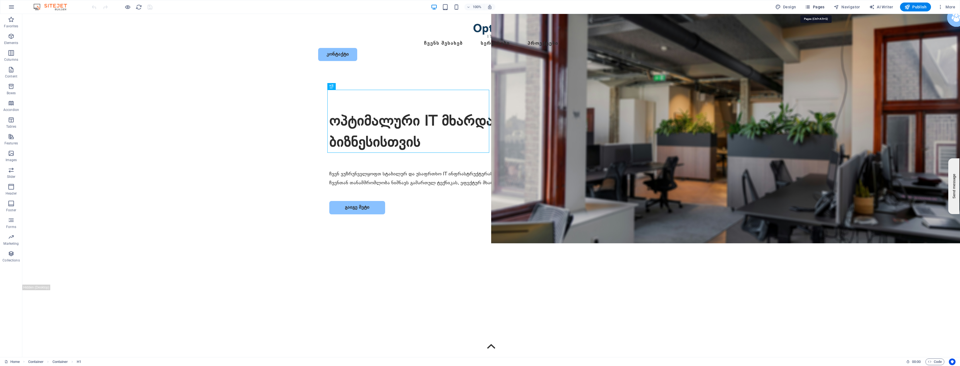
click at [820, 8] on span "Pages" at bounding box center [815, 7] width 20 height 6
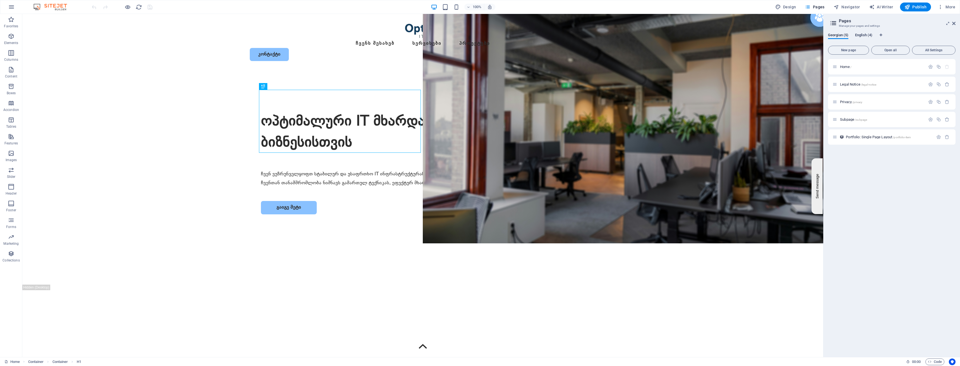
click at [871, 35] on span "English (4)" at bounding box center [863, 36] width 17 height 8
click at [865, 34] on span "English (4)" at bounding box center [863, 36] width 17 height 8
click at [846, 66] on span "Home /" at bounding box center [845, 67] width 11 height 4
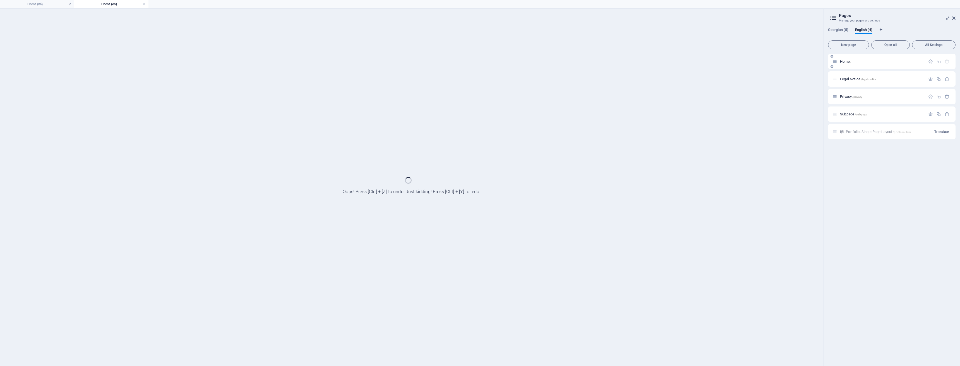
click at [846, 66] on div "Home /" at bounding box center [892, 61] width 128 height 15
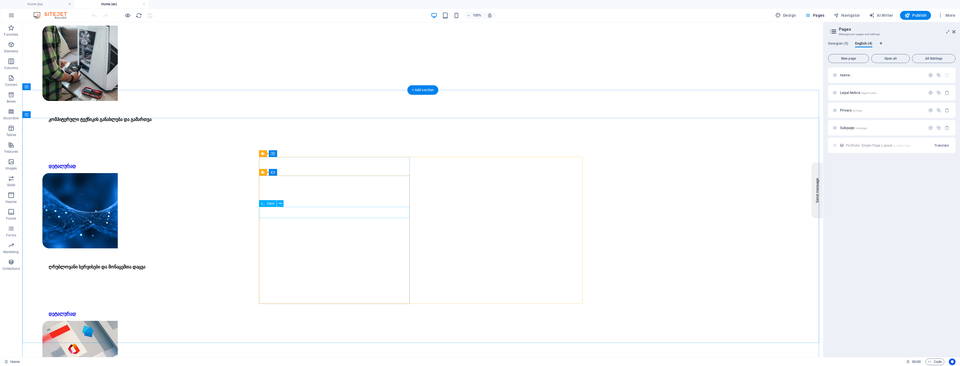
scroll to position [1767, 0]
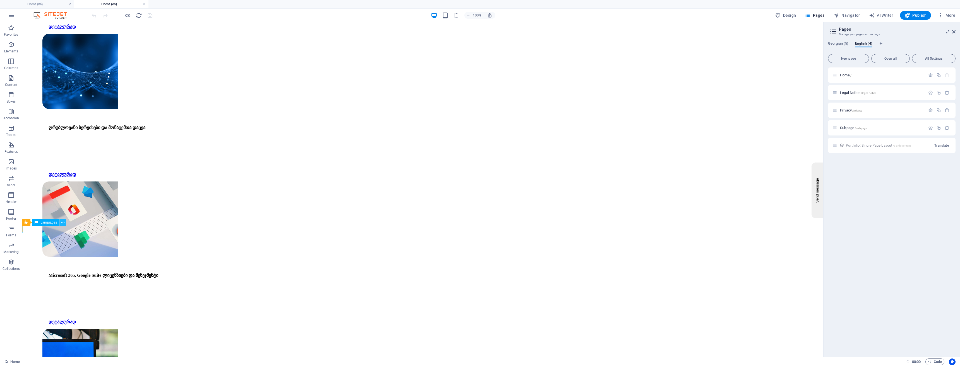
click at [62, 222] on icon at bounding box center [62, 223] width 3 height 6
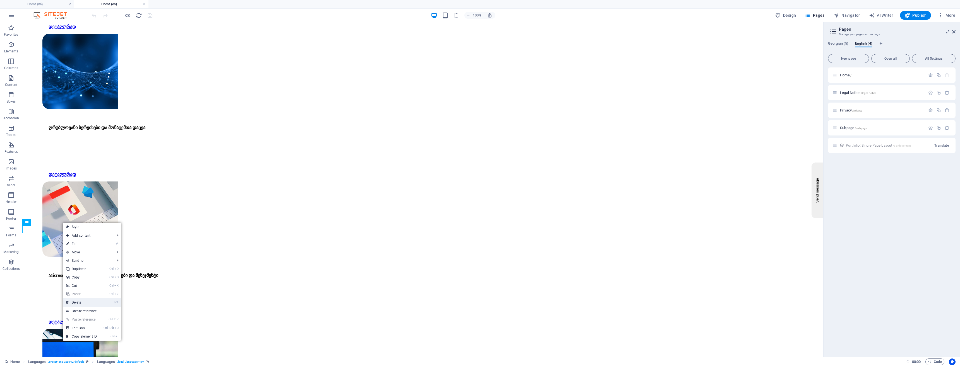
click at [82, 301] on link "⌦ Delete" at bounding box center [81, 303] width 37 height 8
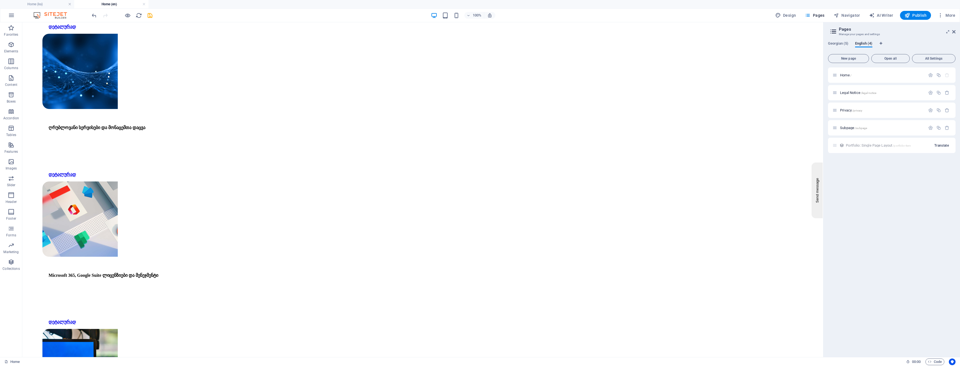
click at [946, 145] on span "Translate" at bounding box center [941, 145] width 15 height 4
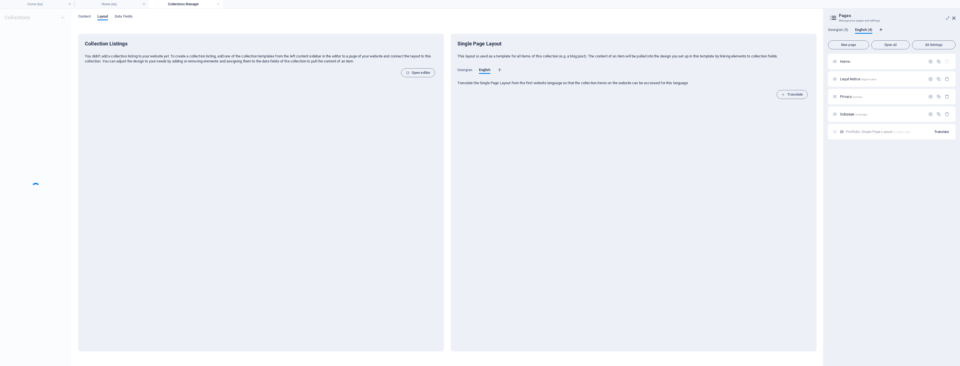
scroll to position [0, 0]
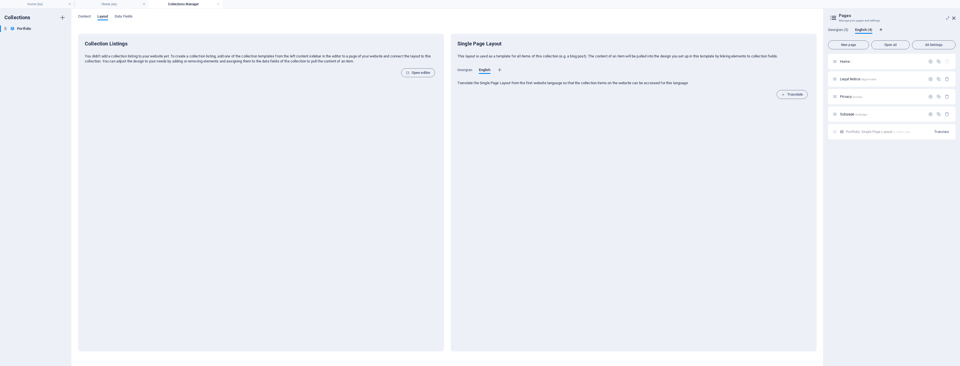
drag, startPoint x: 946, startPoint y: 145, endPoint x: 831, endPoint y: 167, distance: 116.3
click at [831, 167] on div "Home / Legal Notice /legal-notice Privacy /privacy Subpage /subpage Portfolio: …" at bounding box center [892, 208] width 128 height 308
click at [461, 72] on span "Georgian" at bounding box center [464, 71] width 15 height 8
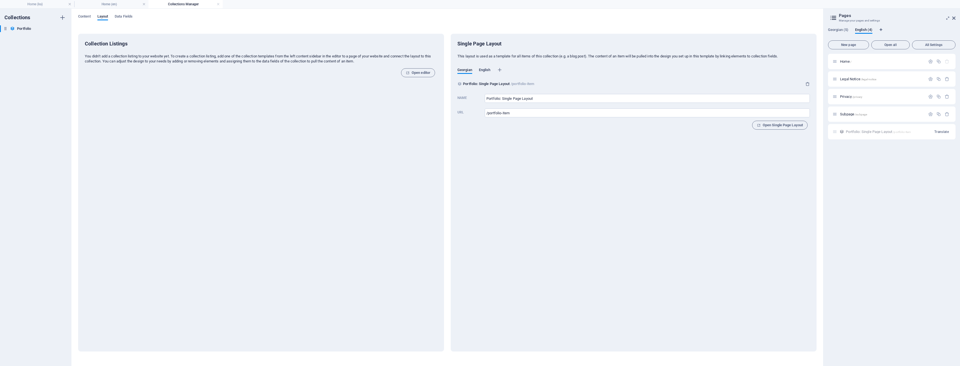
click at [485, 70] on span "English" at bounding box center [485, 71] width 12 height 8
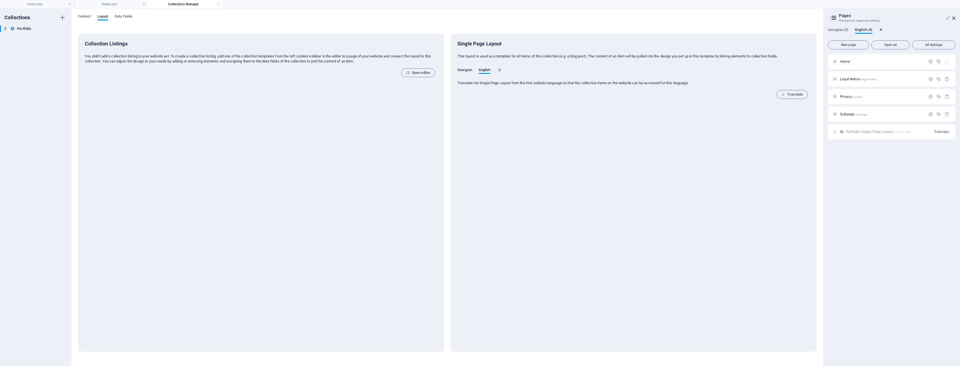
click at [469, 70] on span "Georgian" at bounding box center [464, 71] width 15 height 8
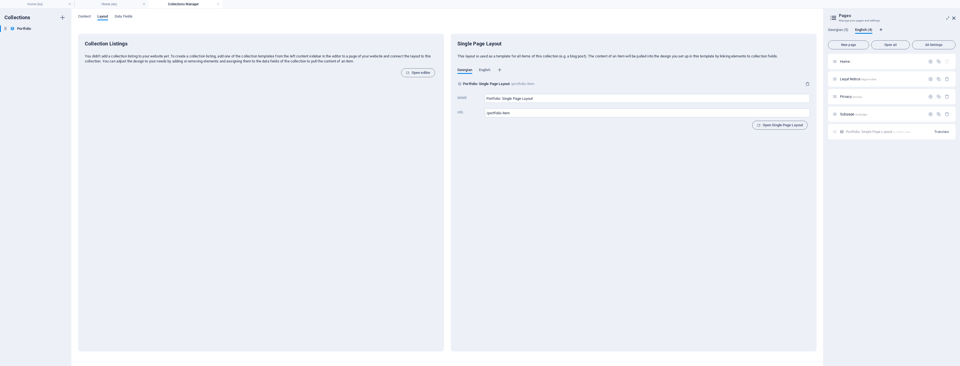
click at [478, 70] on div "Georgian English" at bounding box center [479, 73] width 45 height 11
click at [482, 70] on span "English" at bounding box center [485, 71] width 12 height 8
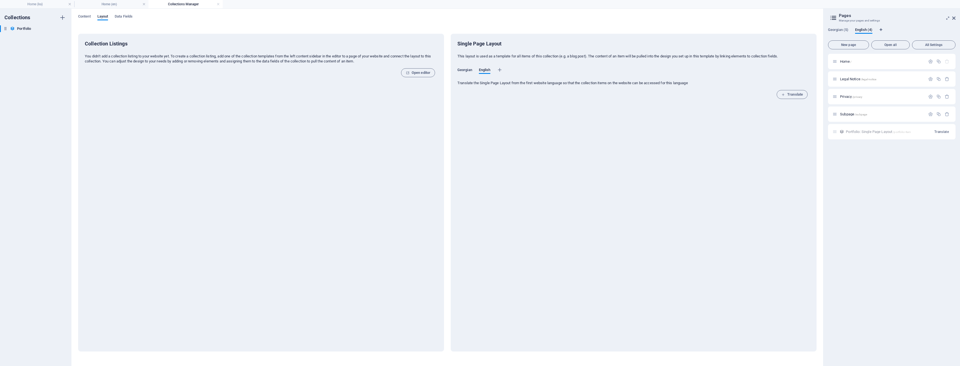
click at [468, 73] on span "Georgian" at bounding box center [464, 71] width 15 height 8
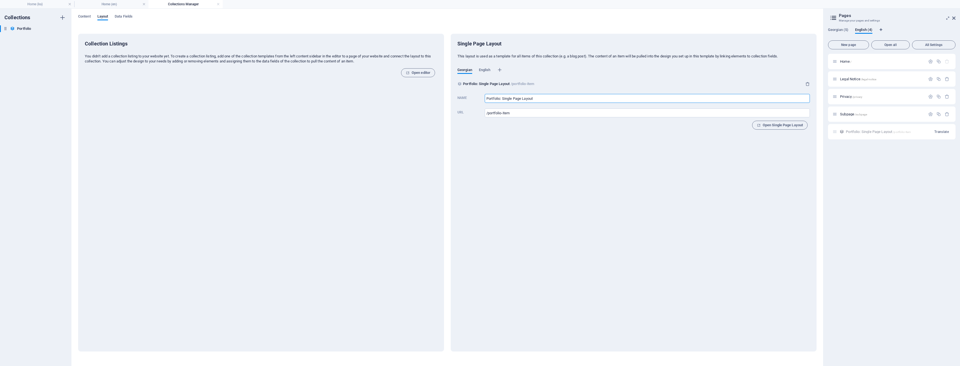
click at [509, 99] on input "Portfolio: Single Page Layout" at bounding box center [647, 98] width 325 height 9
click at [84, 18] on span "Content" at bounding box center [84, 17] width 13 height 8
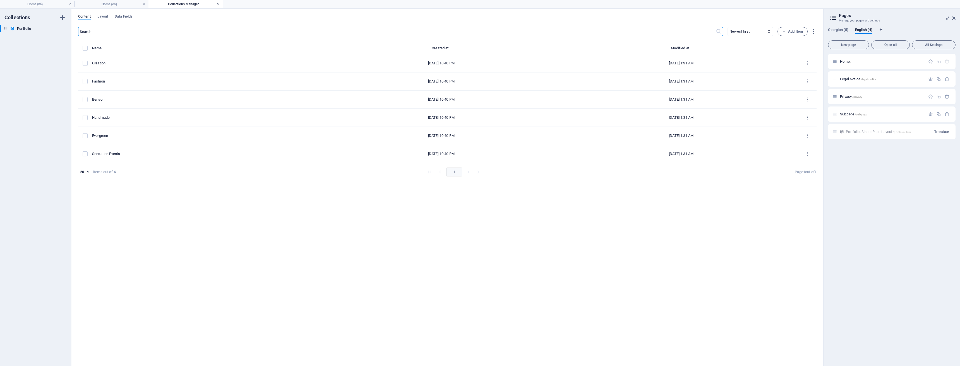
click at [219, 5] on link at bounding box center [218, 4] width 3 height 5
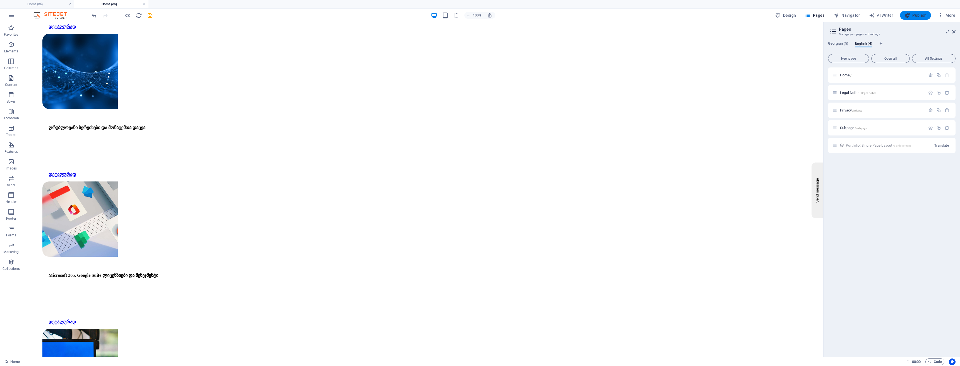
click at [919, 14] on span "Publish" at bounding box center [916, 16] width 22 height 6
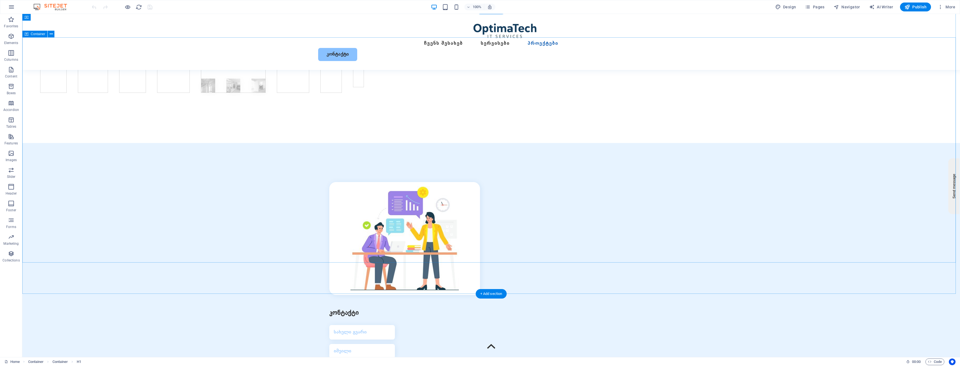
scroll to position [1772, 0]
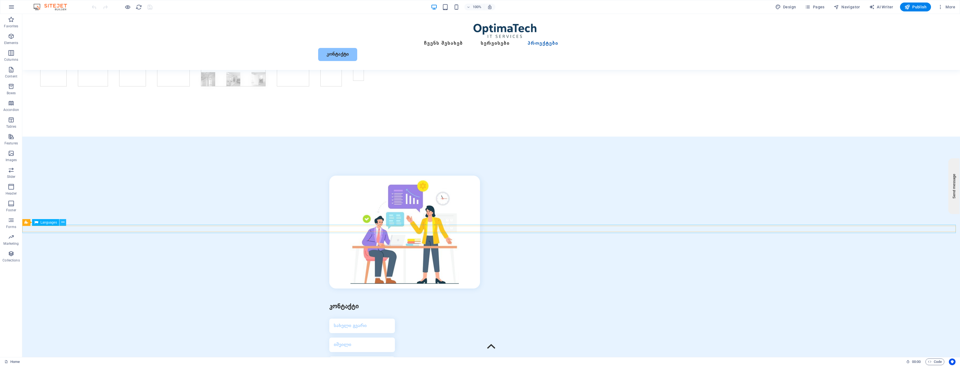
click at [64, 222] on icon at bounding box center [62, 223] width 3 height 6
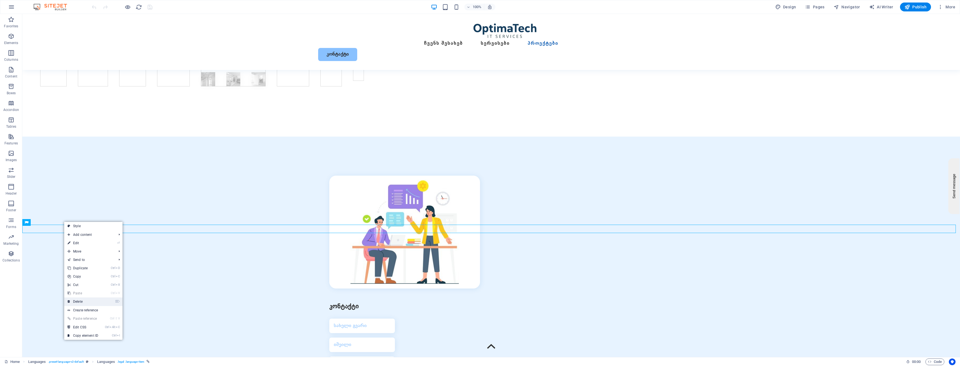
click at [89, 302] on link "⌦ Delete" at bounding box center [82, 302] width 37 height 8
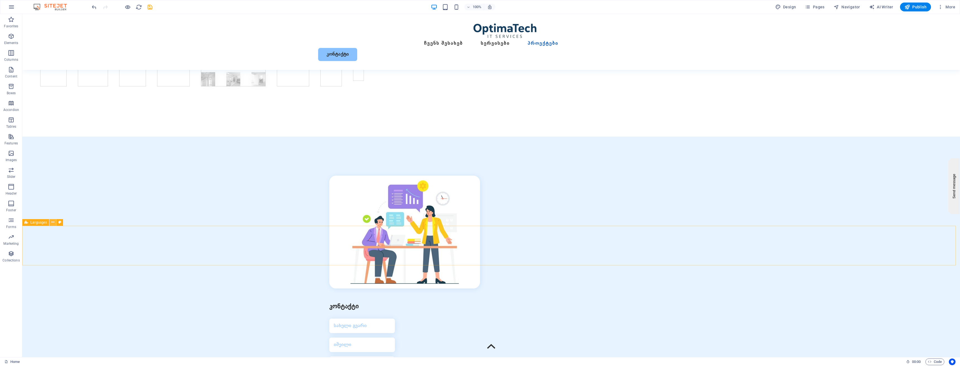
click at [53, 224] on icon at bounding box center [52, 223] width 3 height 6
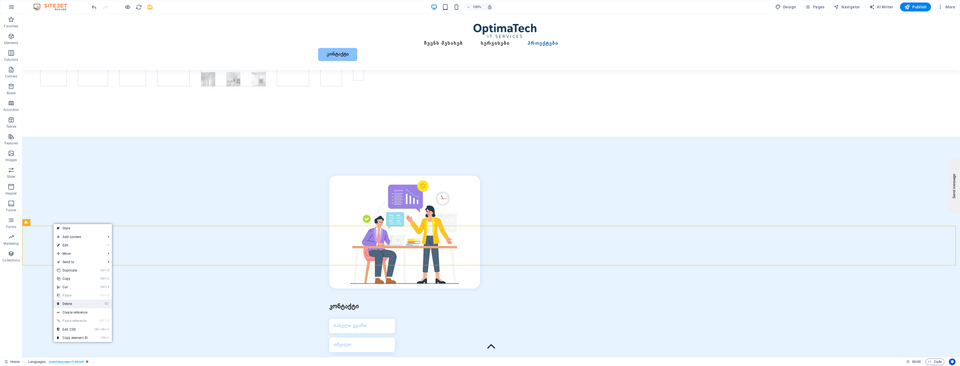
click at [78, 304] on link "⌦ Delete" at bounding box center [72, 304] width 37 height 8
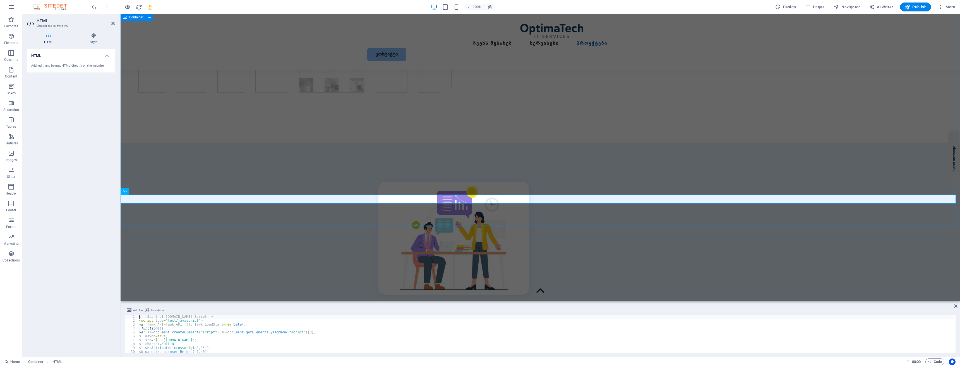
scroll to position [1772, 0]
click at [205, 141] on div "კონტაქტი I have read and understand the privacy policy. Unreadable? Load new გა…" at bounding box center [541, 320] width 840 height 367
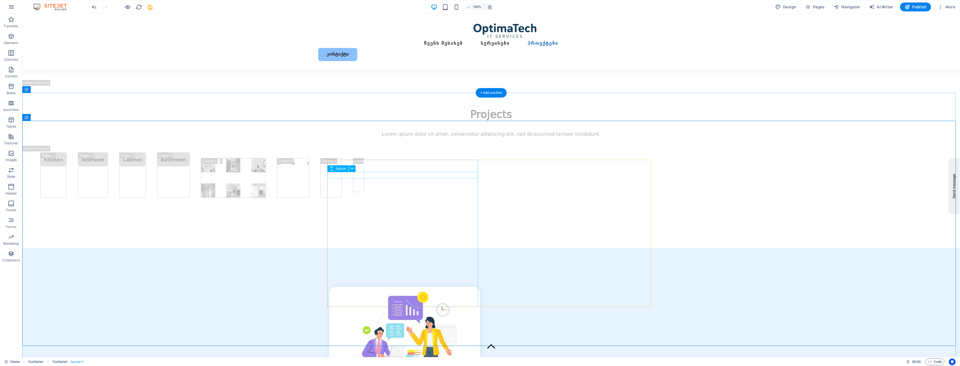
scroll to position [1766, 0]
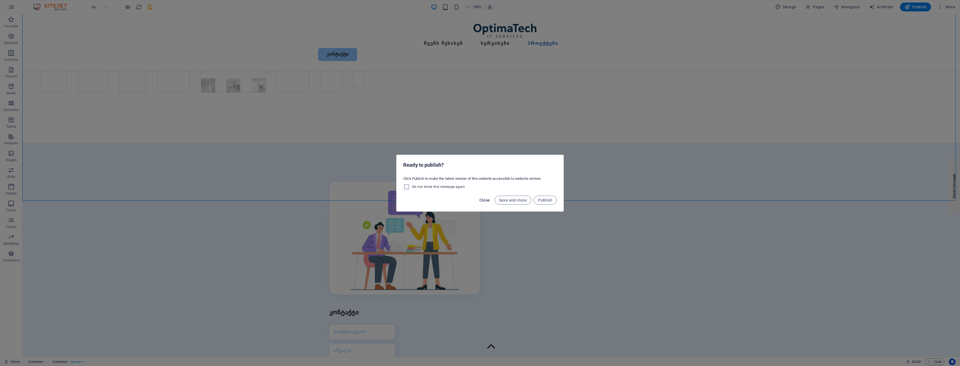
click at [484, 199] on span "Close" at bounding box center [484, 200] width 11 height 4
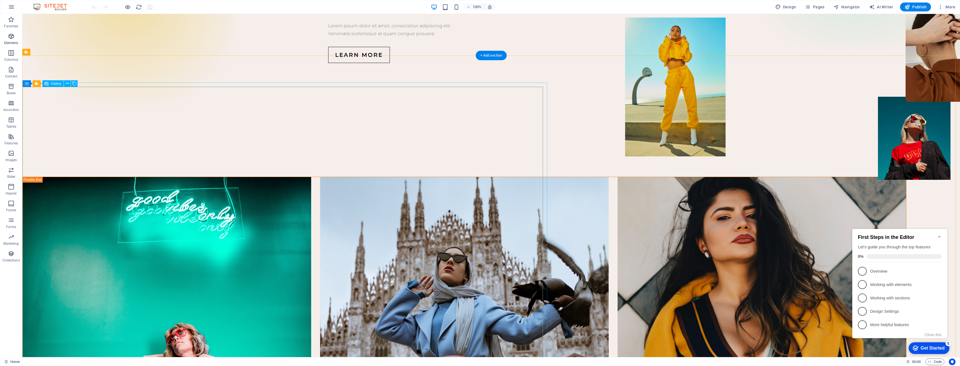
scroll to position [167, 0]
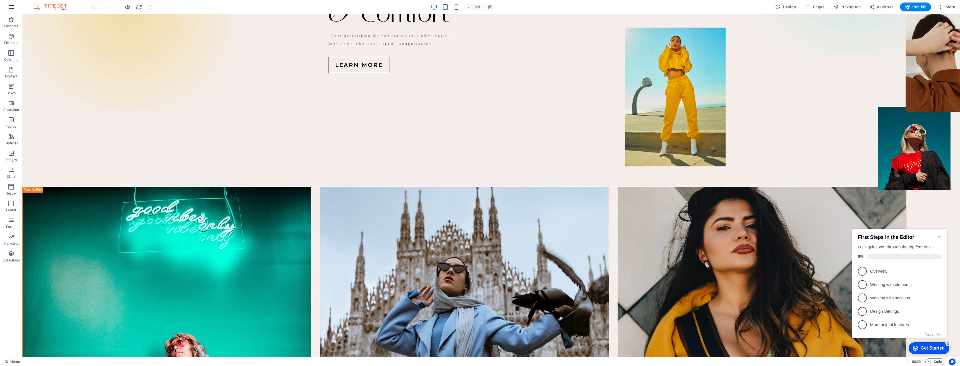
click at [12, 6] on icon "button" at bounding box center [11, 7] width 7 height 7
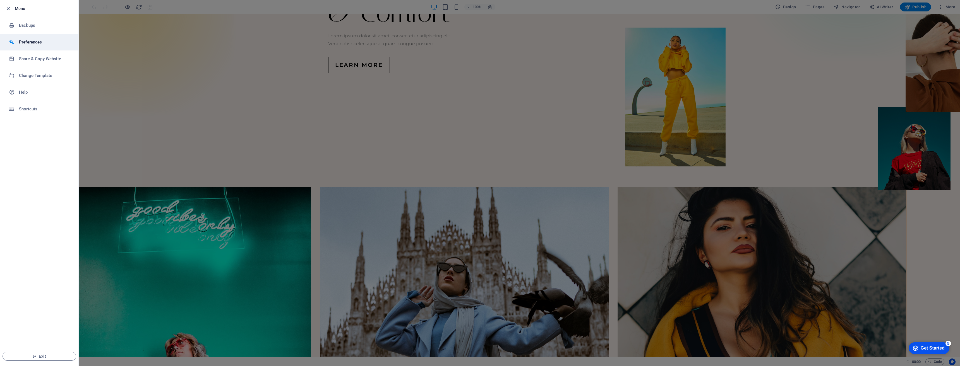
click at [21, 43] on h6 "Preferences" at bounding box center [45, 42] width 52 height 7
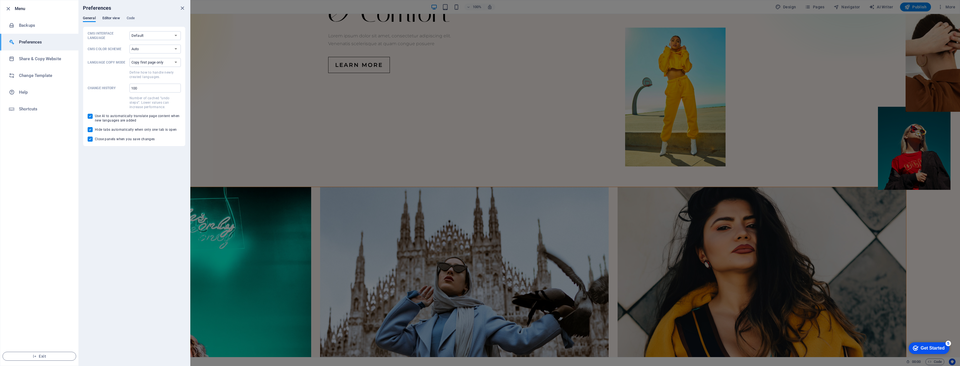
click at [116, 19] on span "Editor view" at bounding box center [111, 19] width 18 height 8
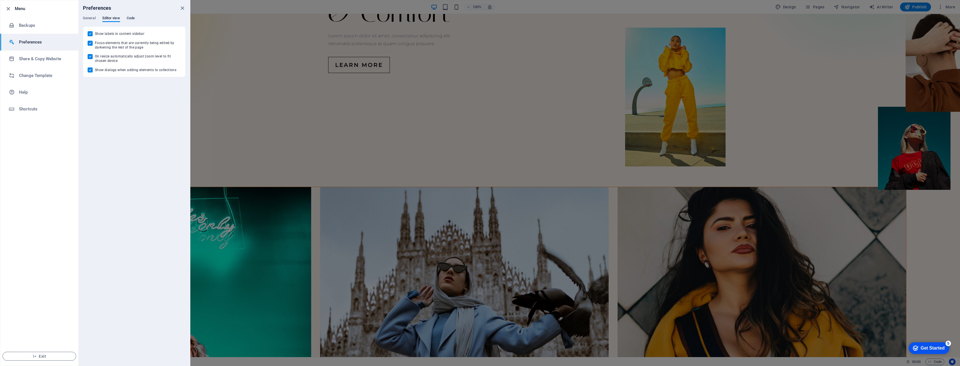
click at [130, 19] on span "Code" at bounding box center [131, 19] width 8 height 8
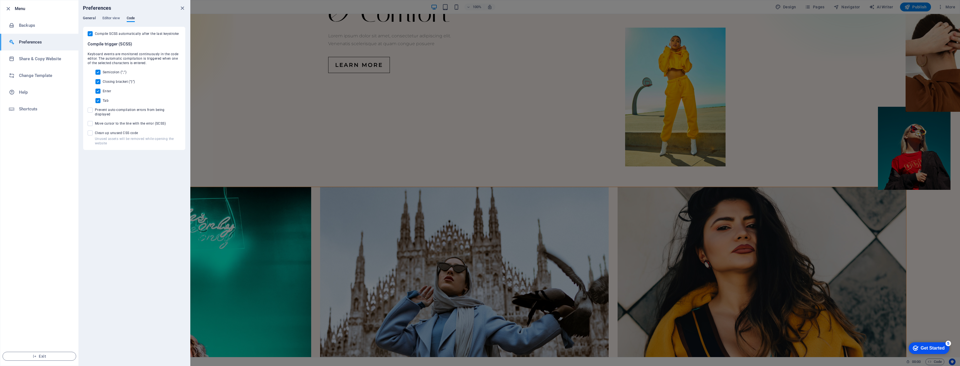
click at [88, 16] on span "General" at bounding box center [89, 19] width 13 height 8
click at [37, 357] on icon "button" at bounding box center [35, 357] width 4 height 4
